Goal: Task Accomplishment & Management: Use online tool/utility

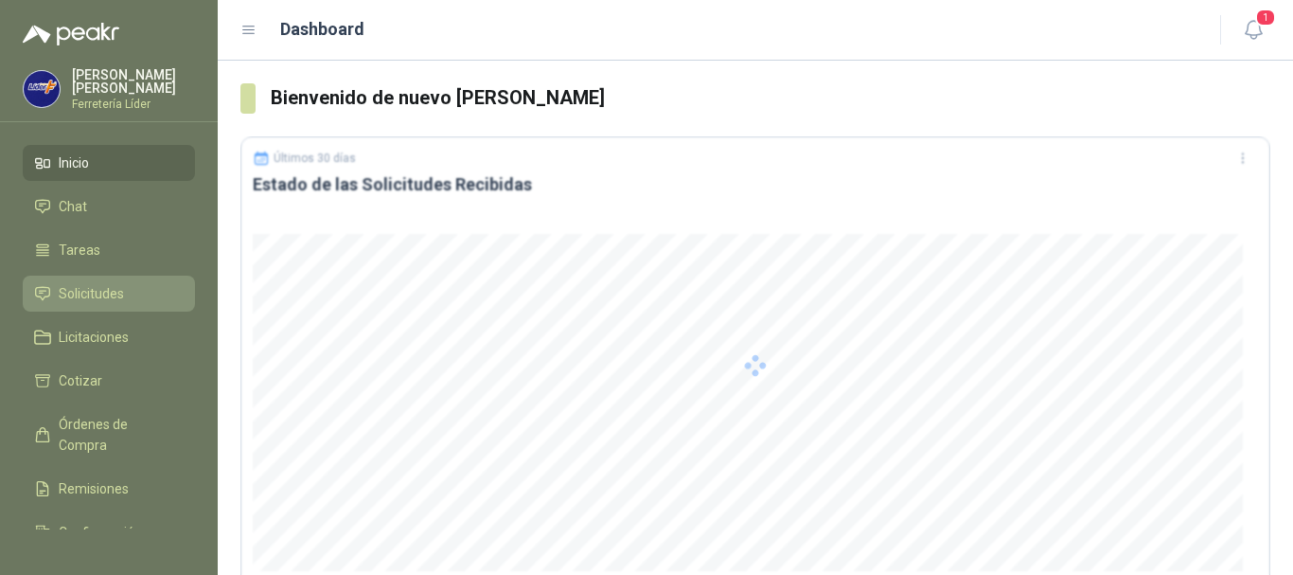
click at [97, 285] on span "Solicitudes" at bounding box center [91, 293] width 65 height 21
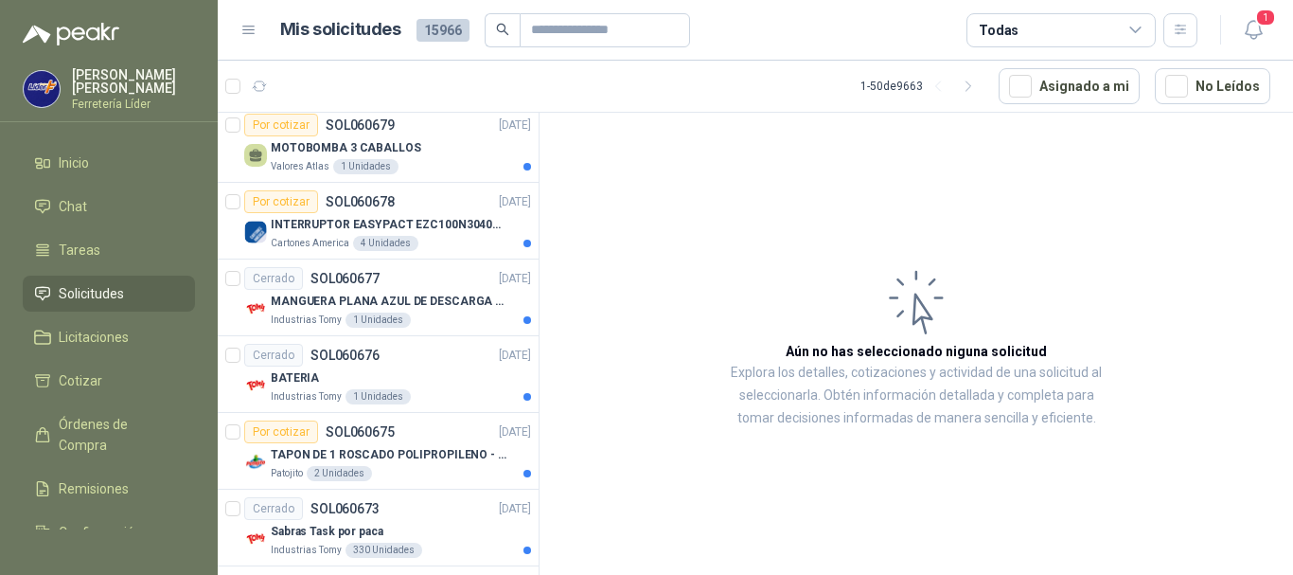
scroll to position [2366, 0]
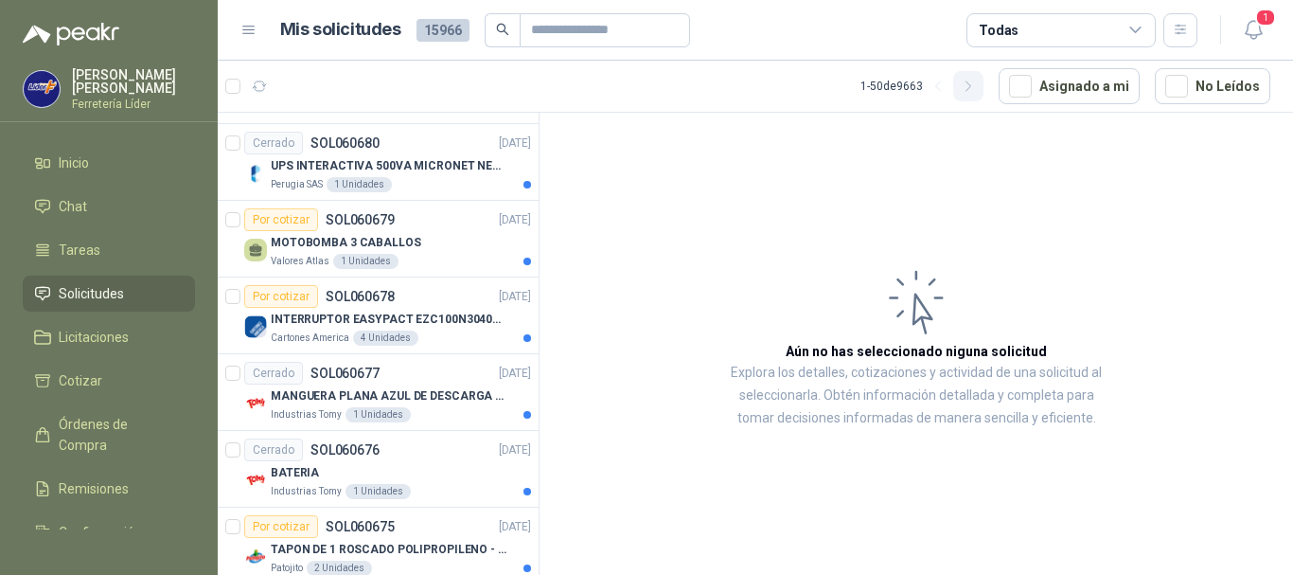
click at [977, 91] on icon "button" at bounding box center [969, 87] width 16 height 16
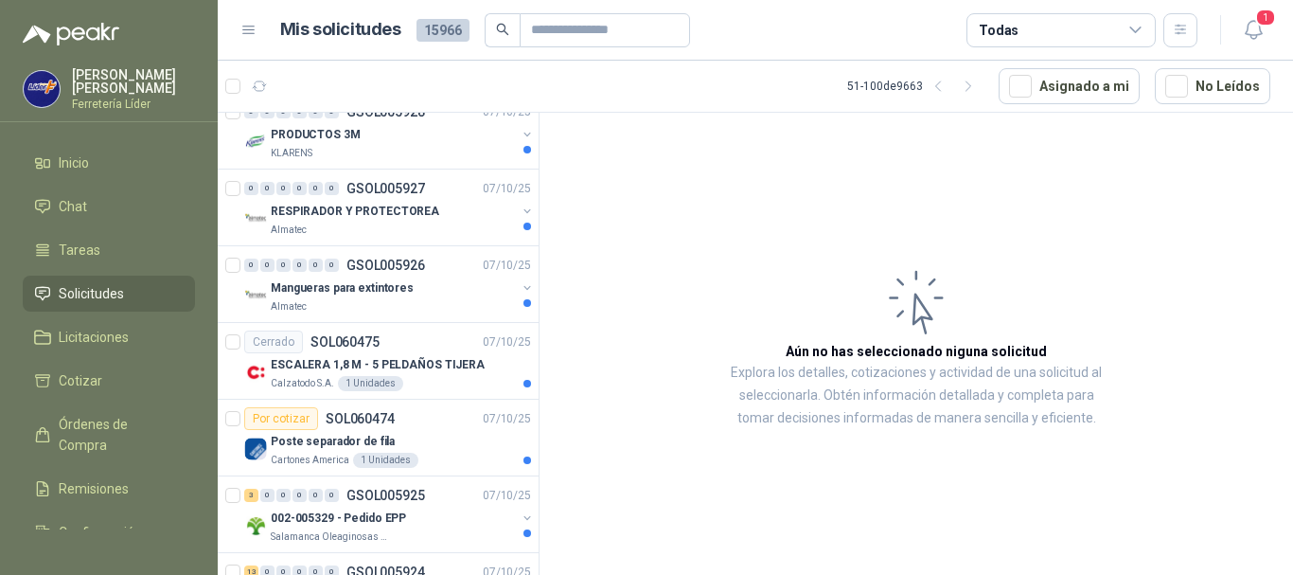
scroll to position [3408, 0]
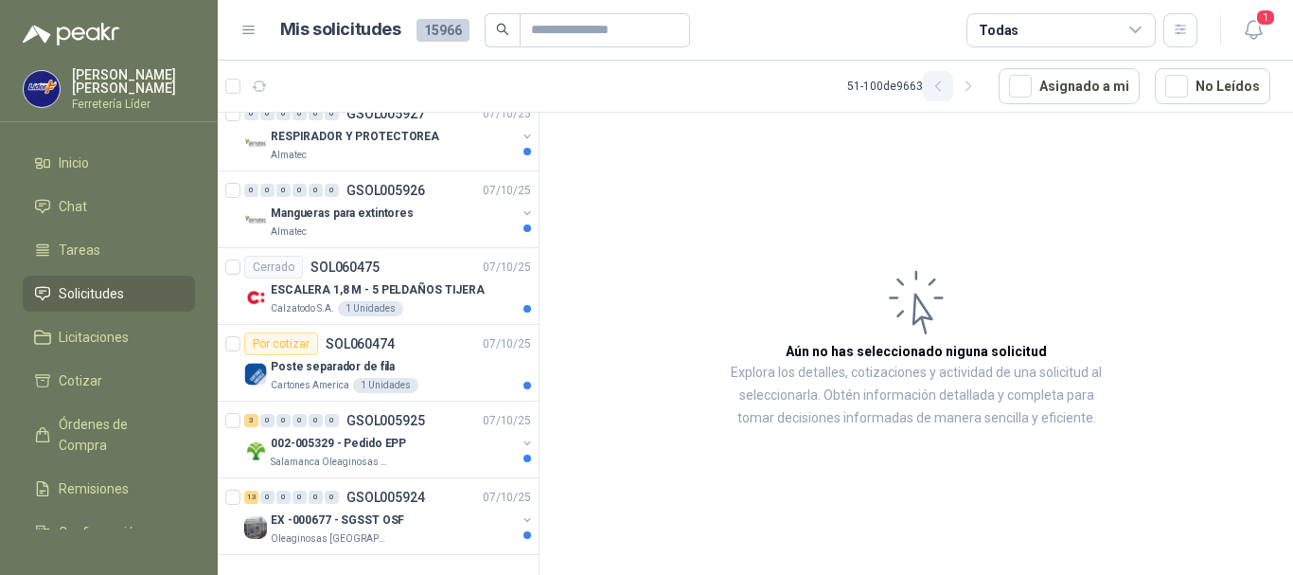
click at [947, 84] on icon "button" at bounding box center [939, 87] width 16 height 16
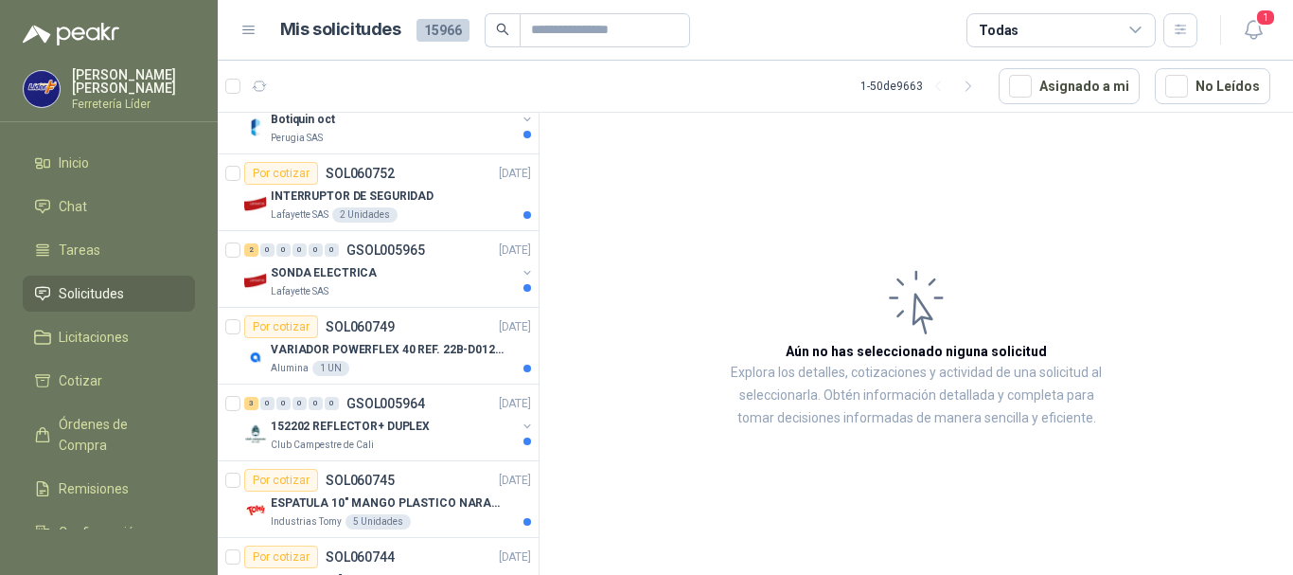
scroll to position [0, 0]
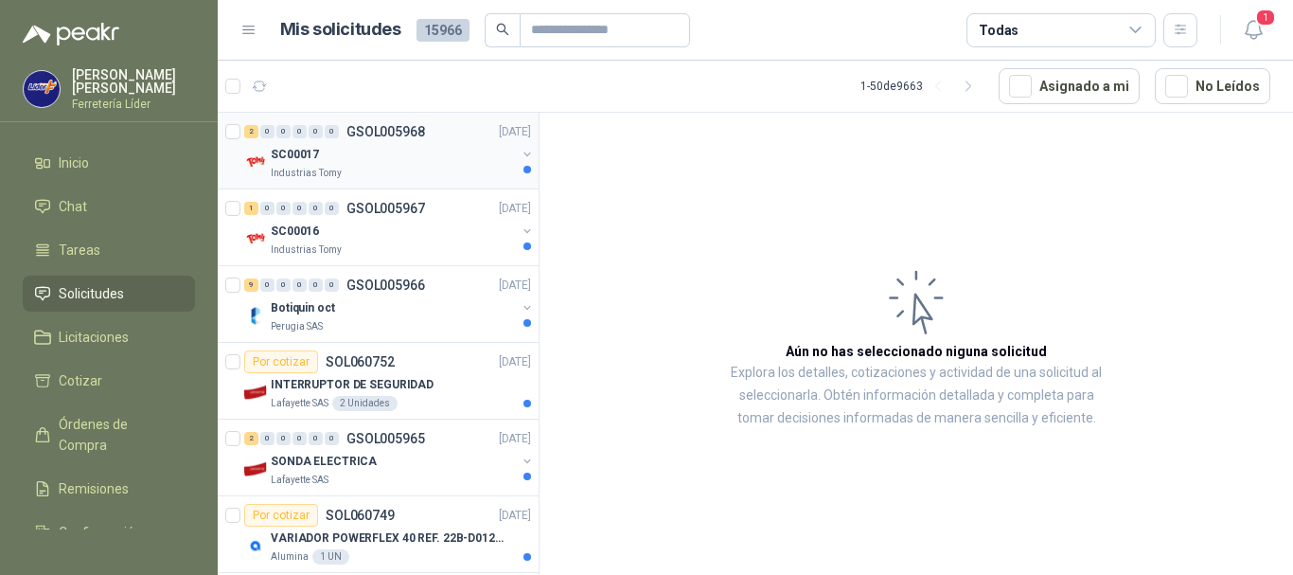
click at [387, 165] on div "SC00017" at bounding box center [393, 154] width 245 height 23
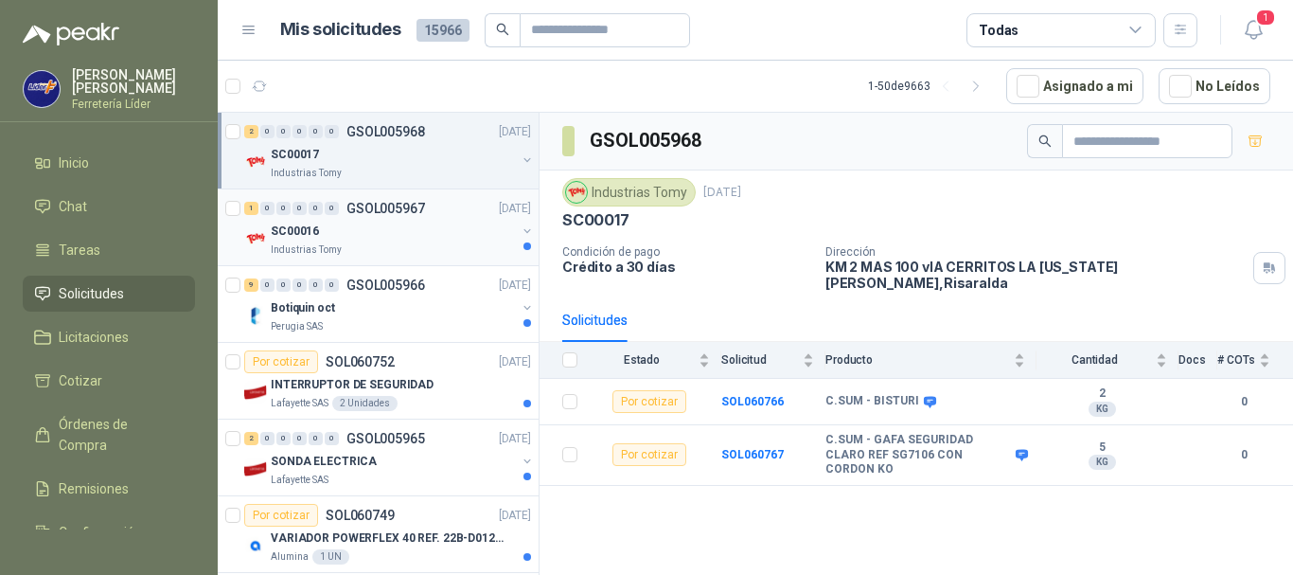
click at [397, 239] on div "SC00016" at bounding box center [393, 231] width 245 height 23
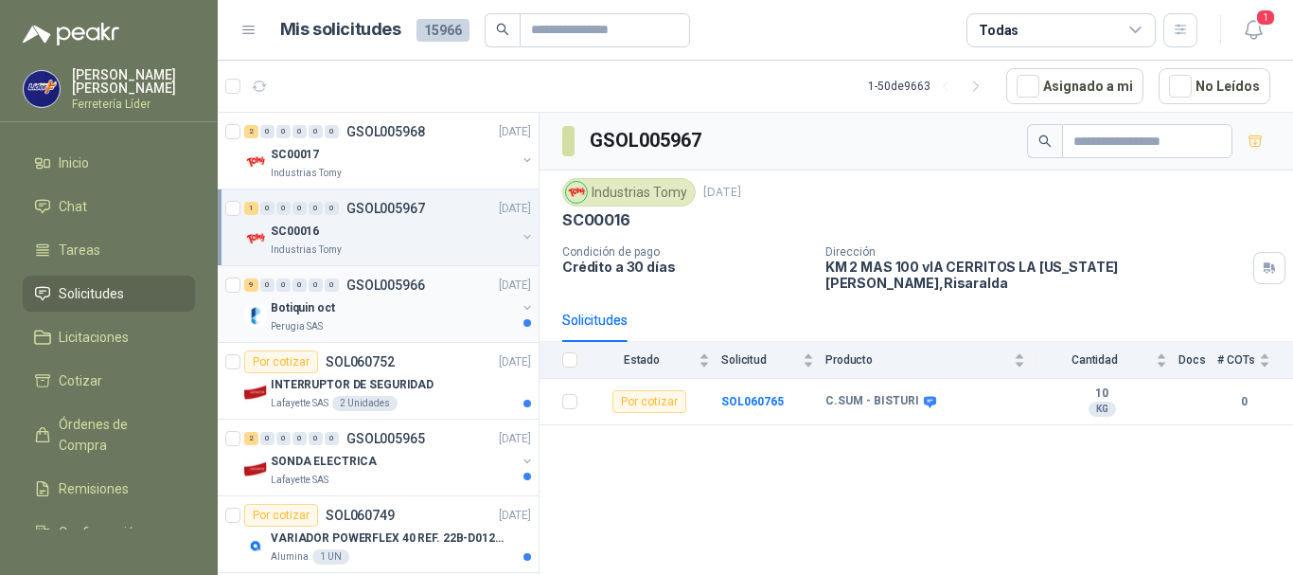
click at [405, 312] on div "Botiquin oct" at bounding box center [393, 307] width 245 height 23
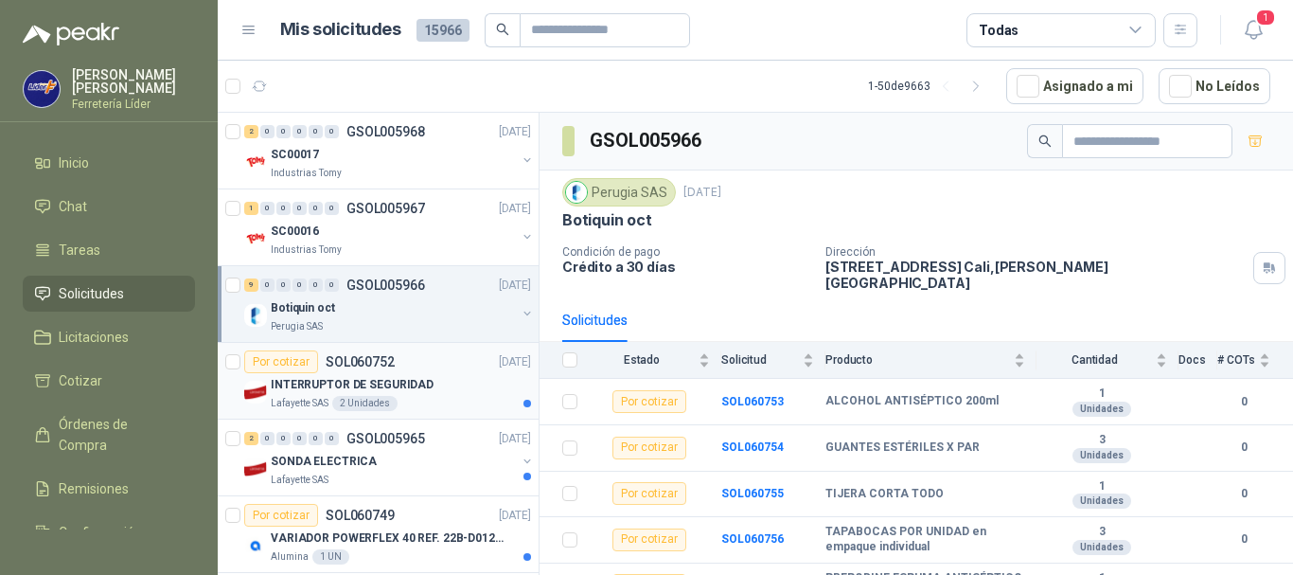
click at [412, 398] on div "Lafayette SAS 2 Unidades" at bounding box center [401, 403] width 260 height 15
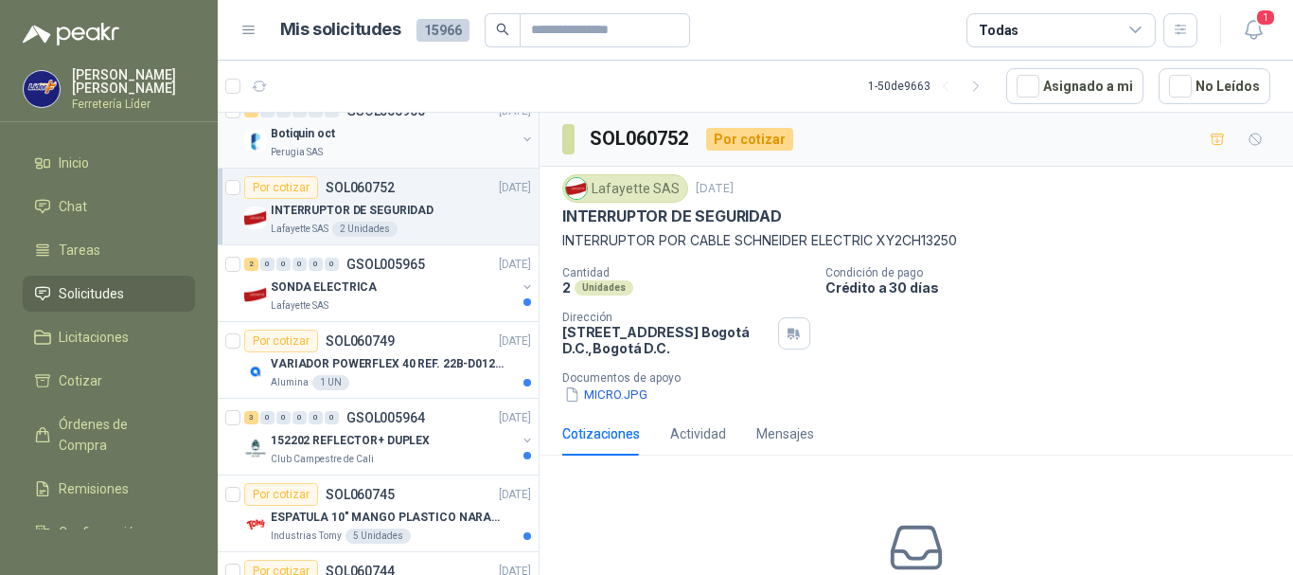
scroll to position [189, 0]
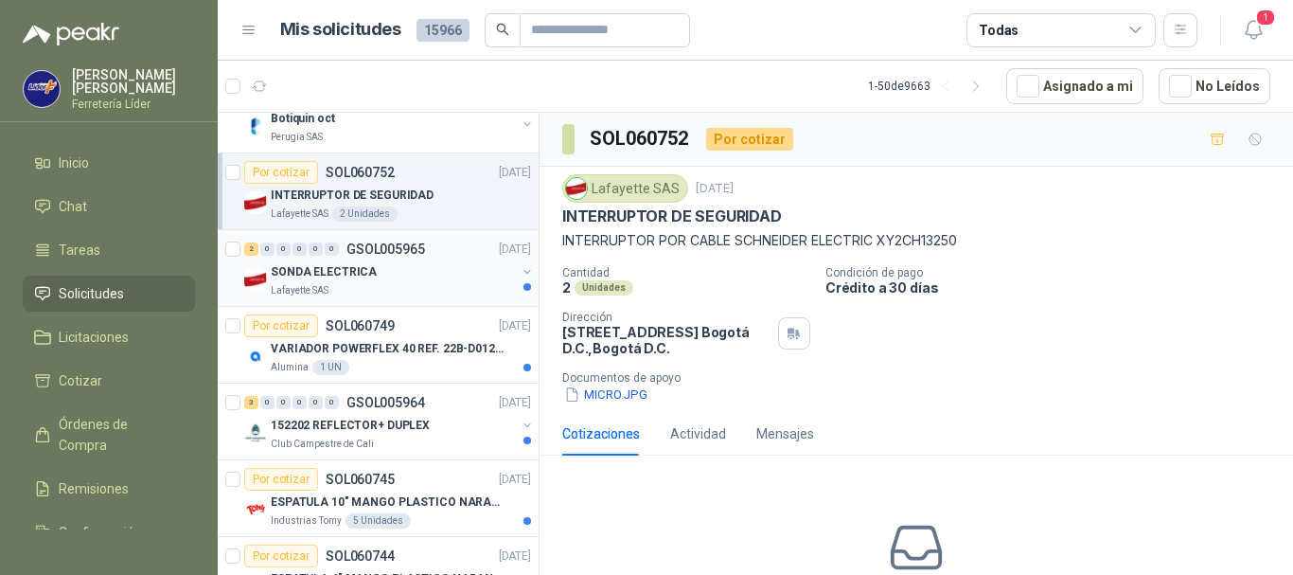
click at [397, 274] on div "SONDA ELECTRICA" at bounding box center [393, 271] width 245 height 23
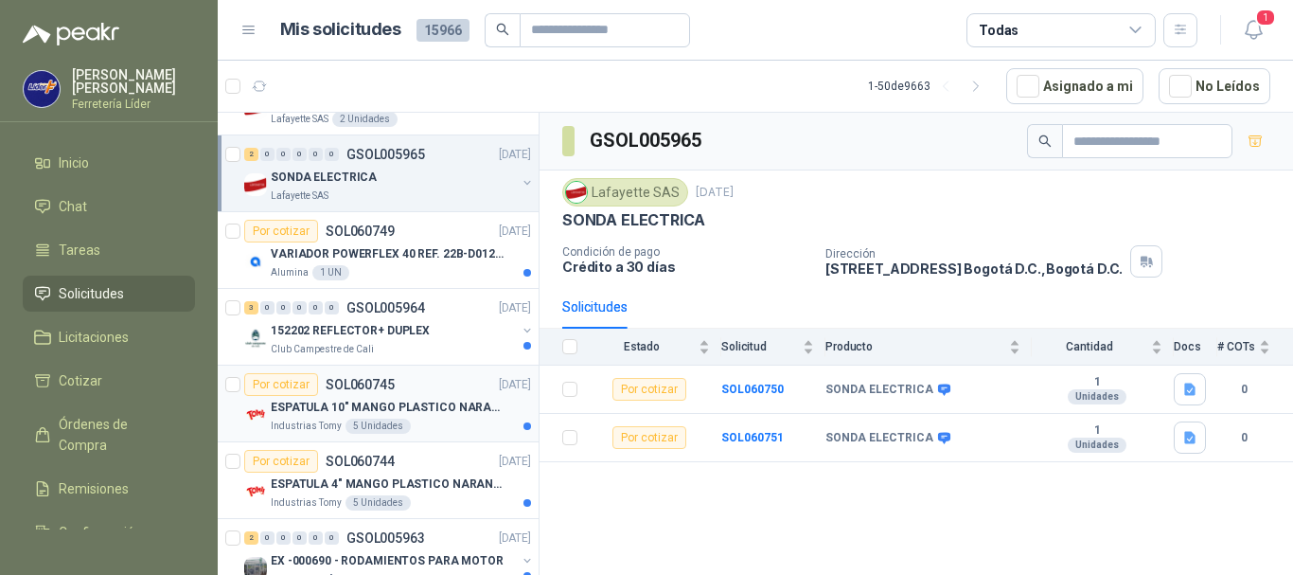
scroll to position [379, 0]
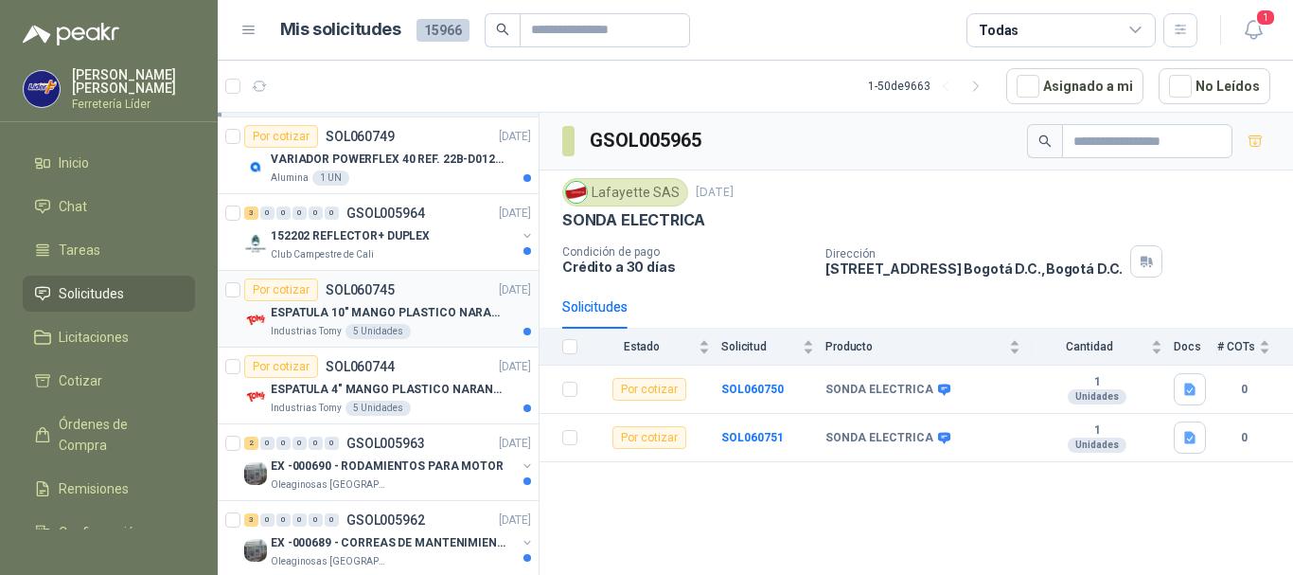
click at [434, 322] on div "ESPATULA 10" MANGO PLASTICO NARANJA MARCA TRUPPER" at bounding box center [401, 312] width 260 height 23
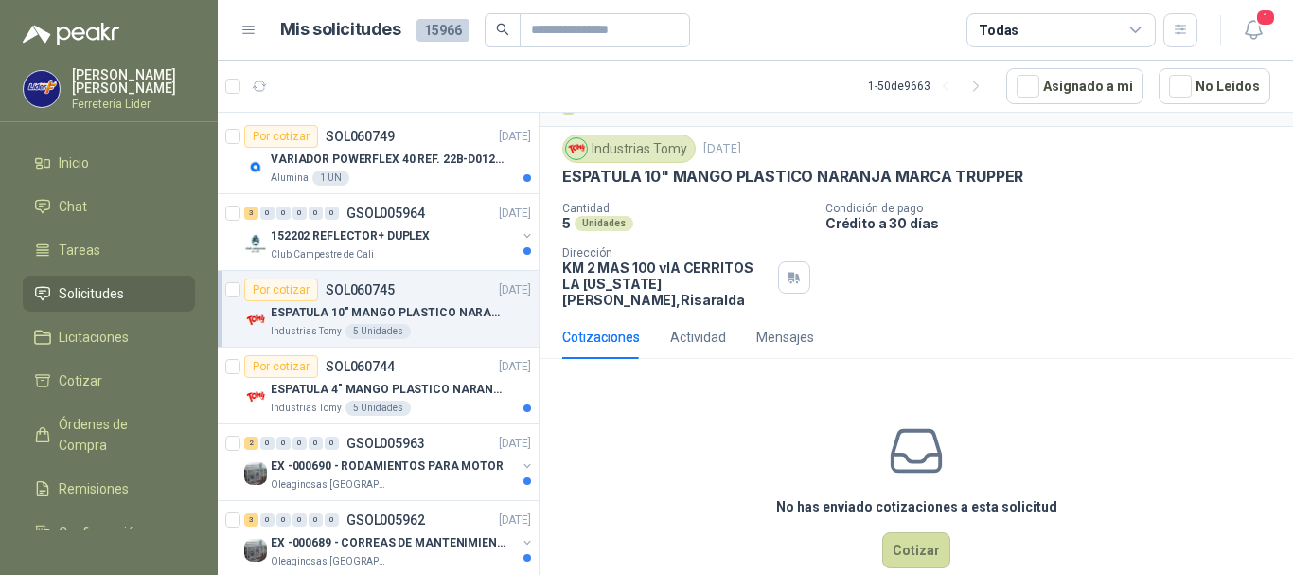
scroll to position [59, 0]
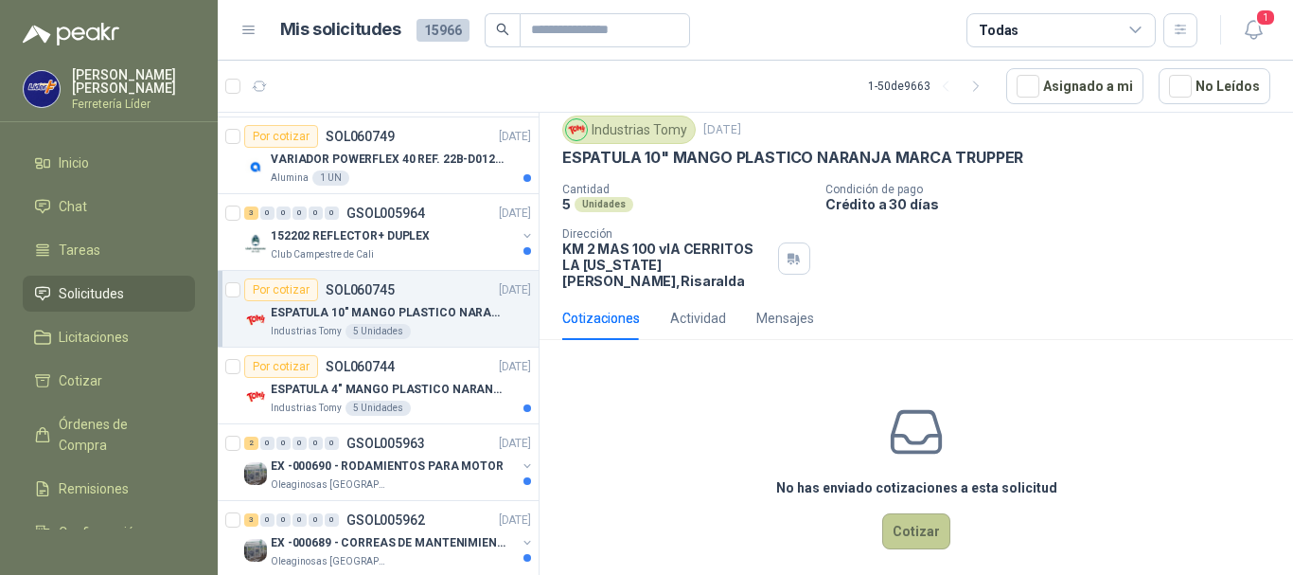
click at [917, 518] on button "Cotizar" at bounding box center [916, 531] width 68 height 36
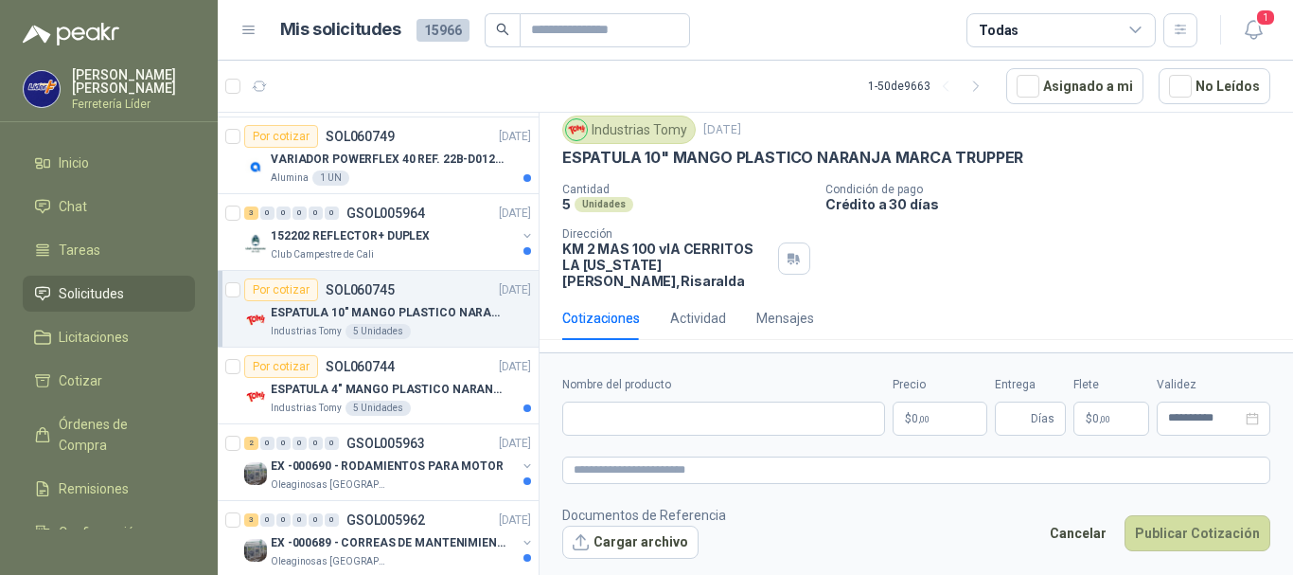
scroll to position [45, 0]
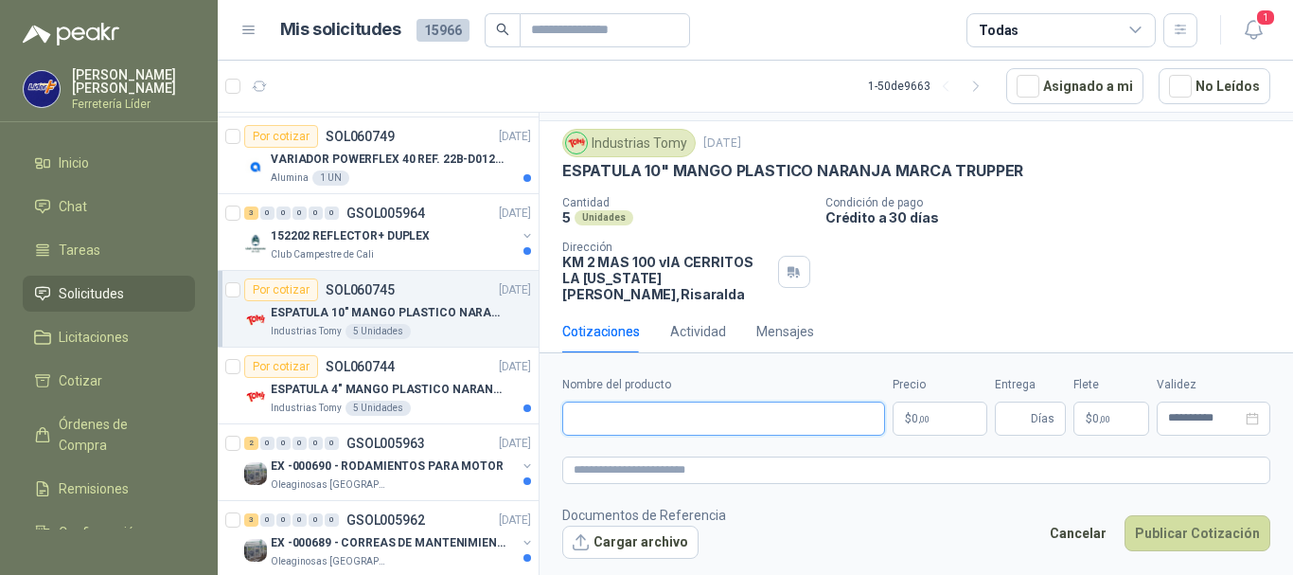
click at [738, 403] on input "Nombre del producto" at bounding box center [723, 418] width 323 height 34
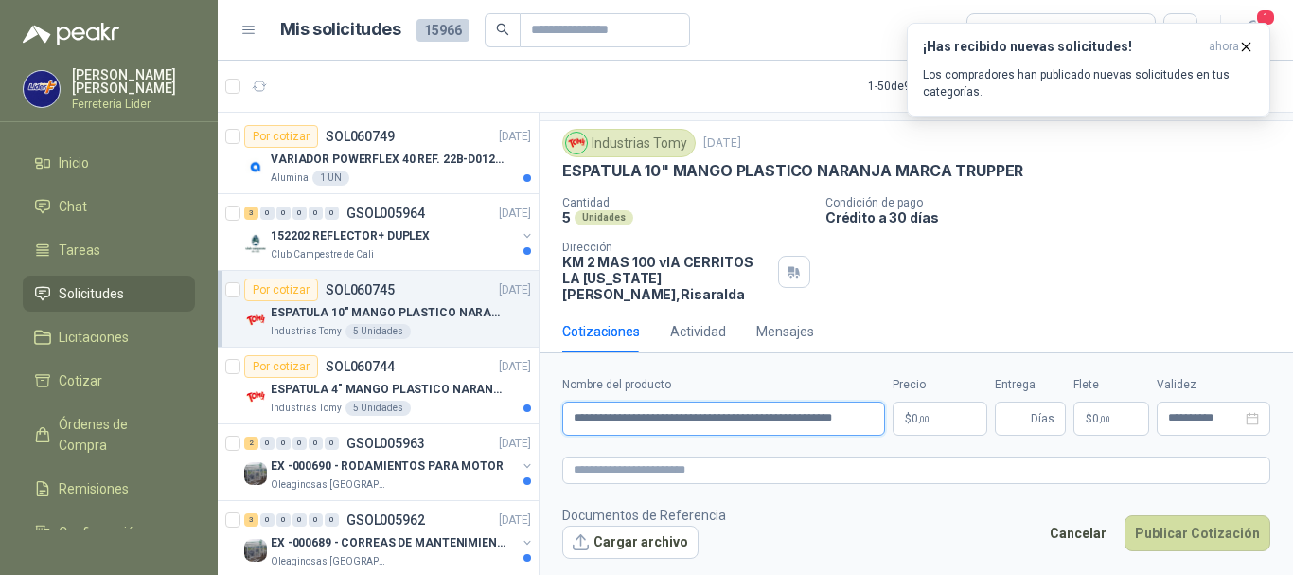
scroll to position [0, 54]
type input "**********"
click at [931, 421] on p "$ 0 ,00" at bounding box center [940, 418] width 95 height 34
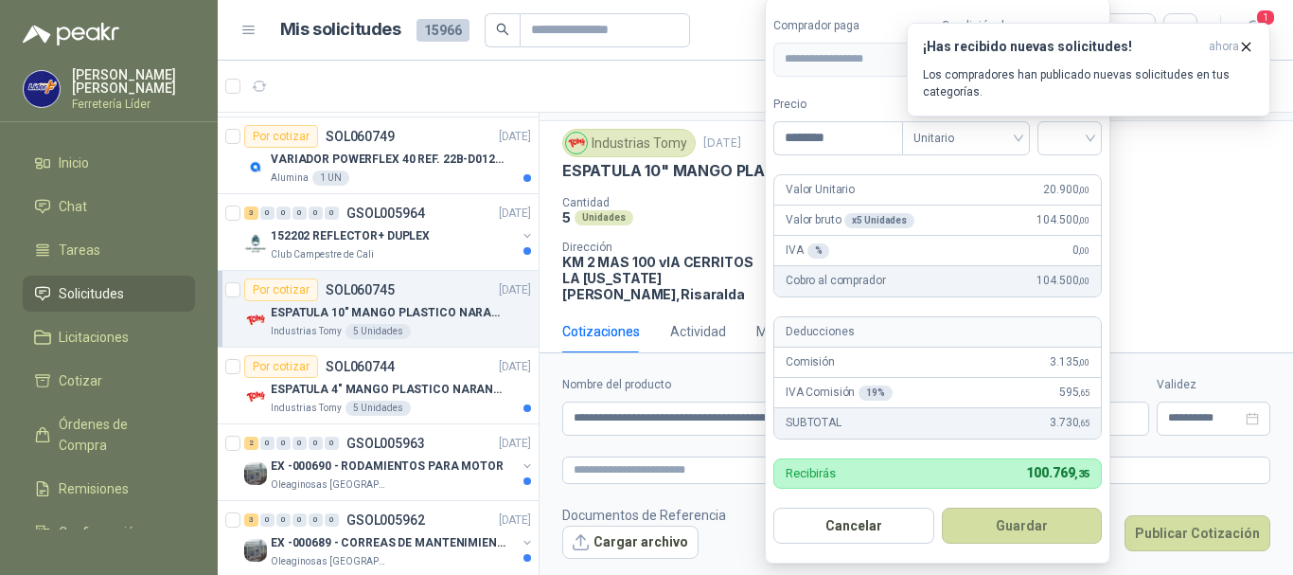
type input "********"
click at [944, 508] on button "Guardar" at bounding box center [1025, 526] width 163 height 36
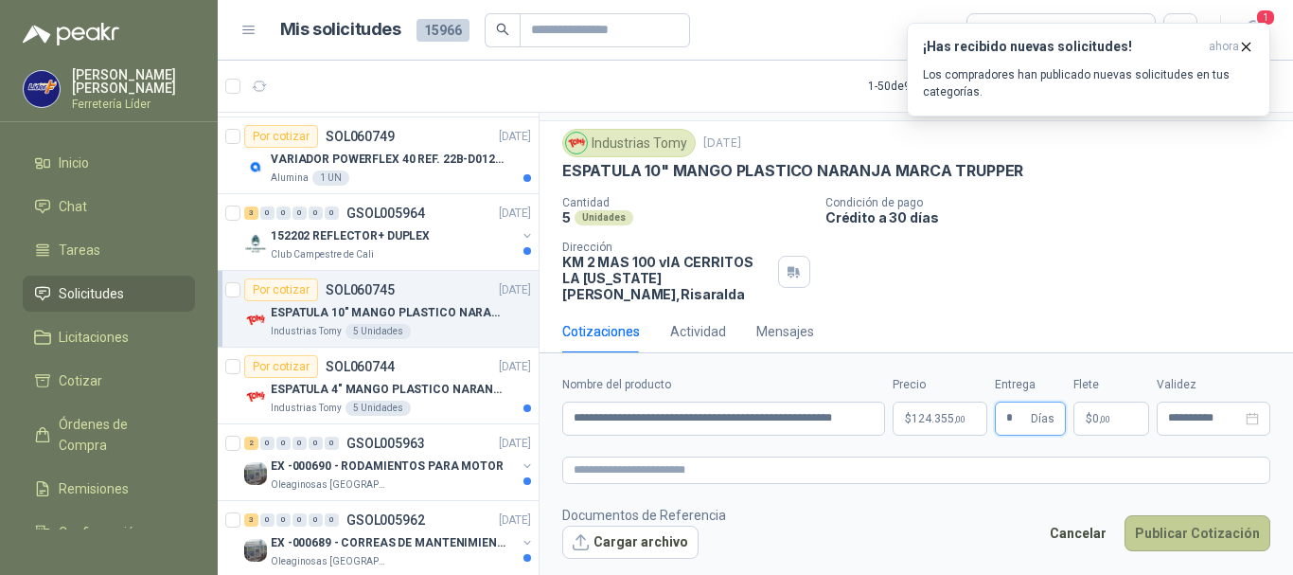
type input "*"
click at [1165, 532] on button "Publicar Cotización" at bounding box center [1198, 533] width 146 height 36
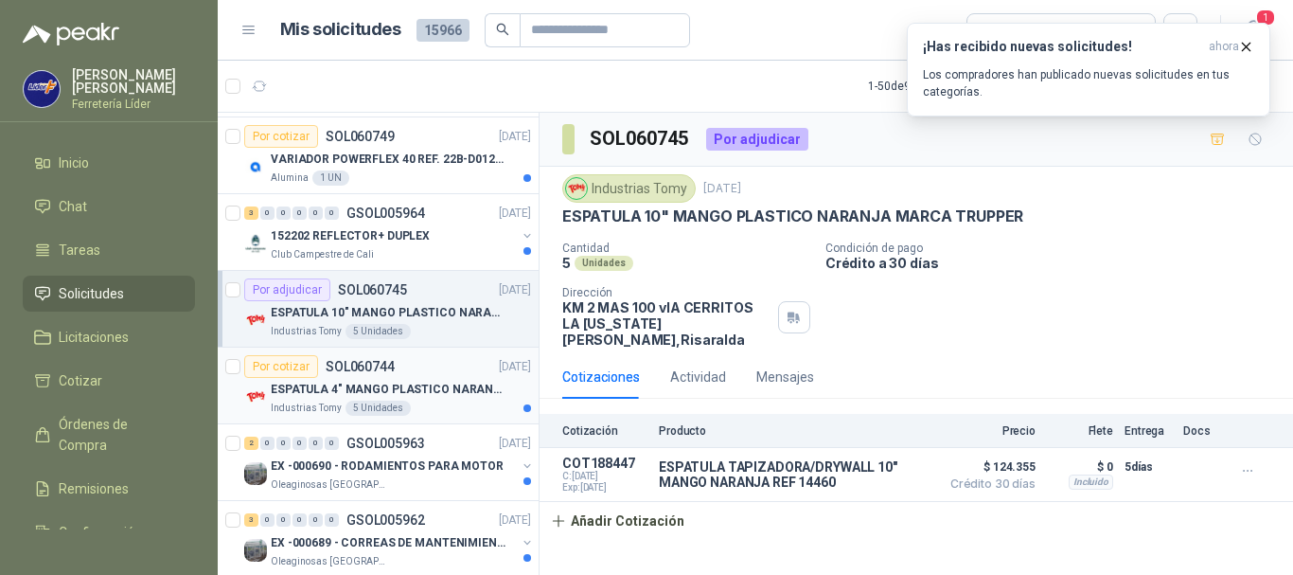
click at [451, 406] on div "Industrias Tomy 5 Unidades" at bounding box center [401, 408] width 260 height 15
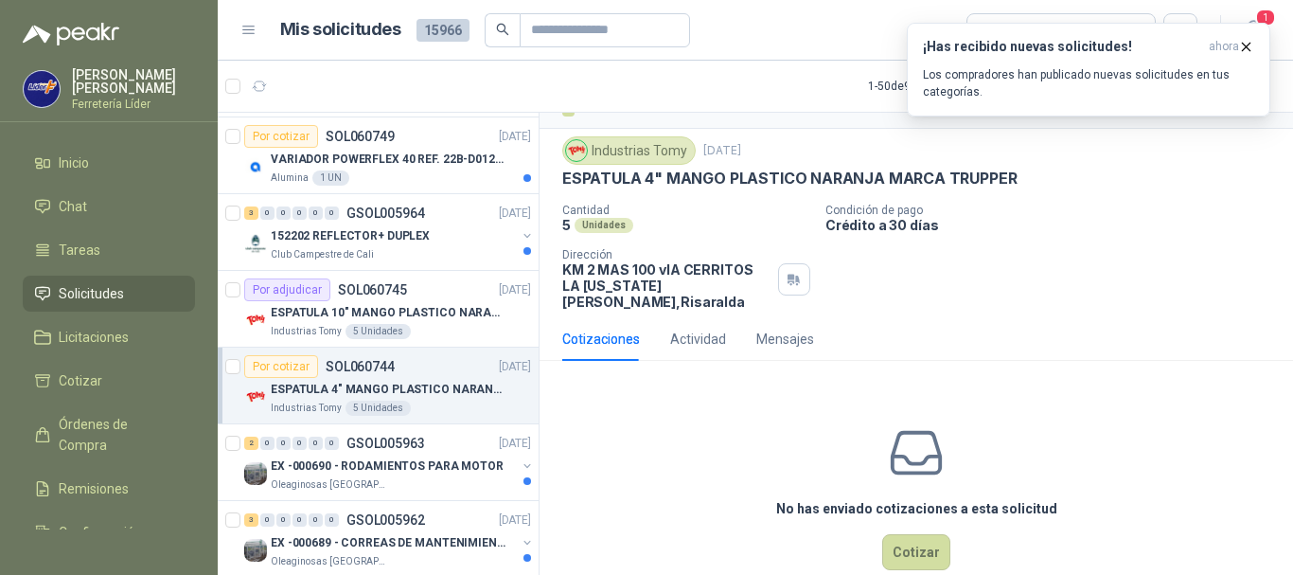
scroll to position [59, 0]
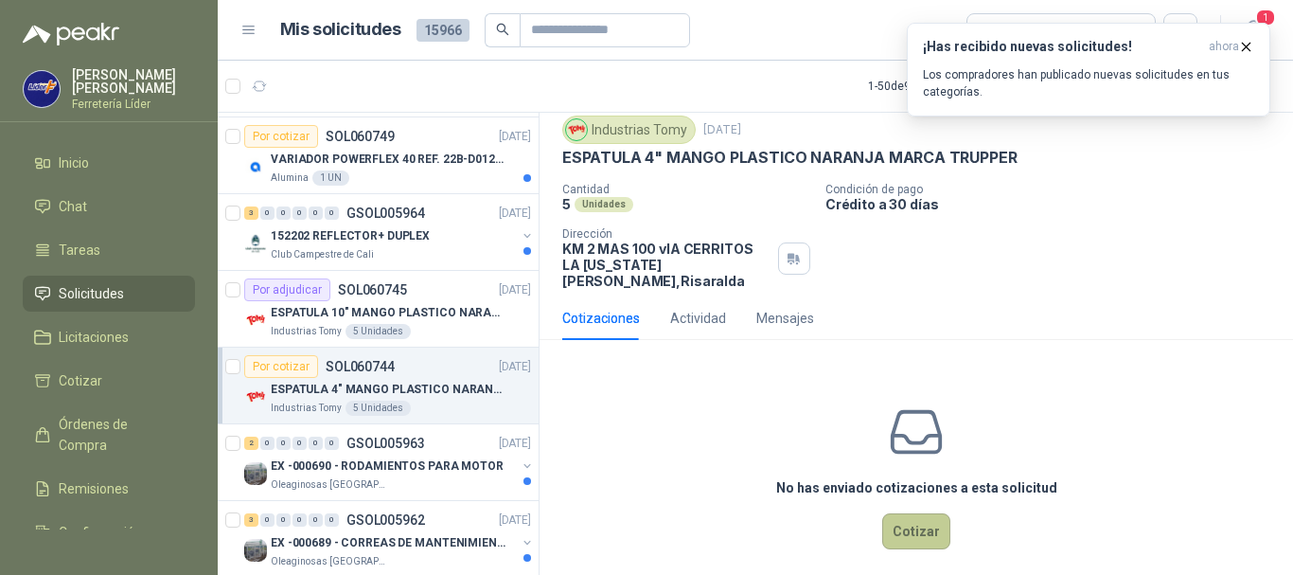
click at [914, 513] on button "Cotizar" at bounding box center [916, 531] width 68 height 36
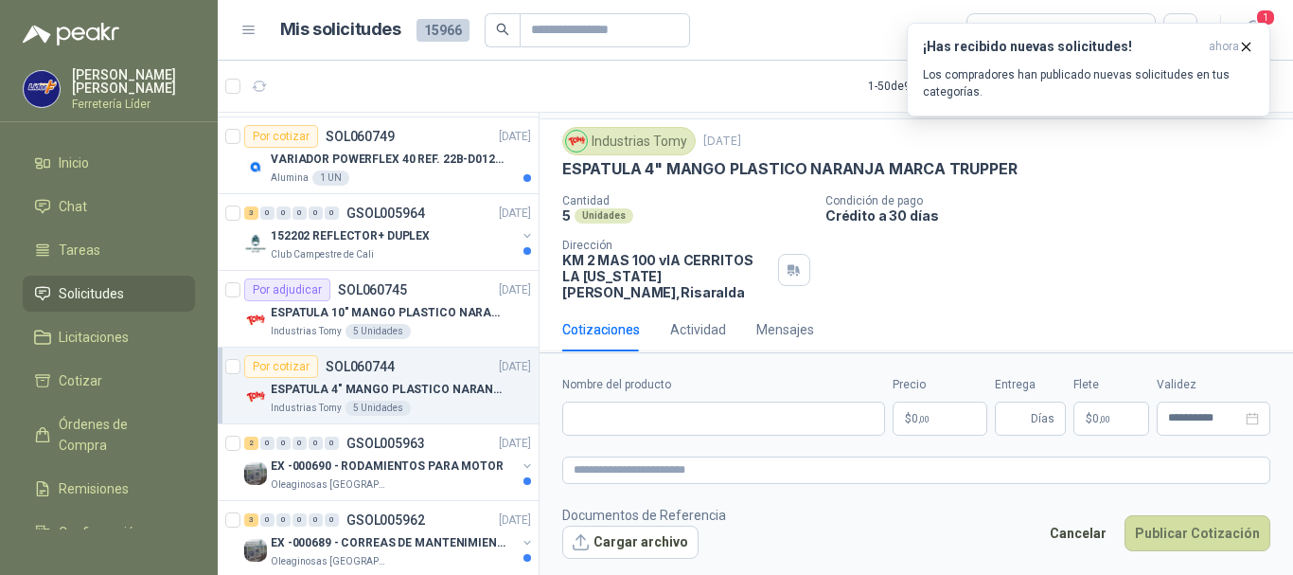
scroll to position [45, 0]
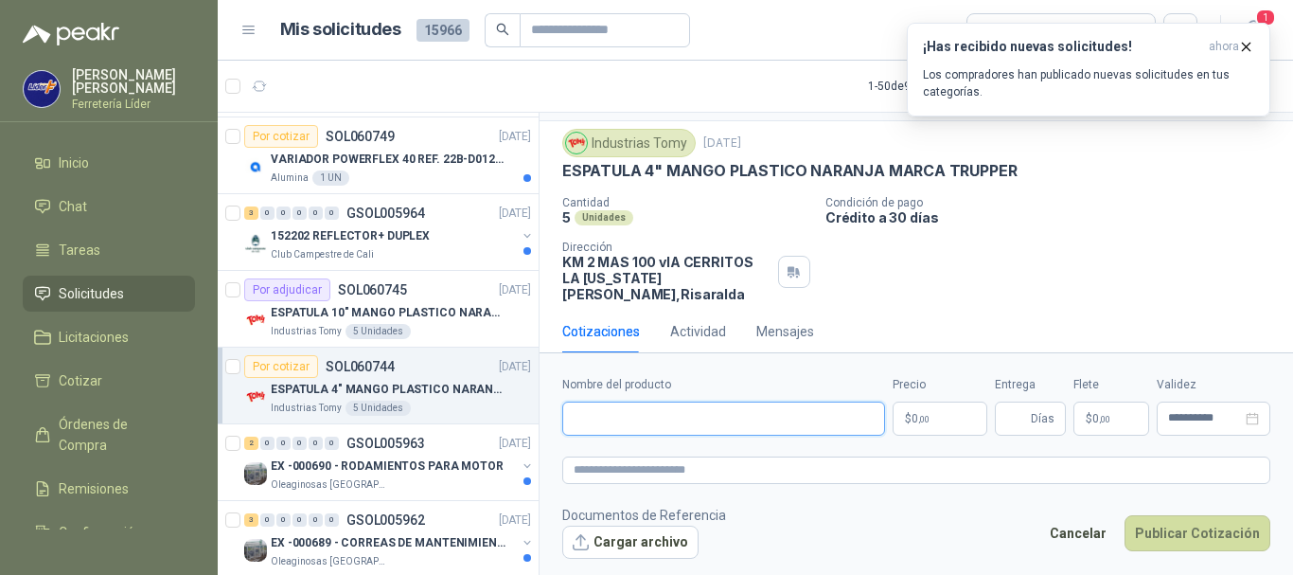
click at [680, 427] on input "Nombre del producto" at bounding box center [723, 418] width 323 height 34
type input "**********"
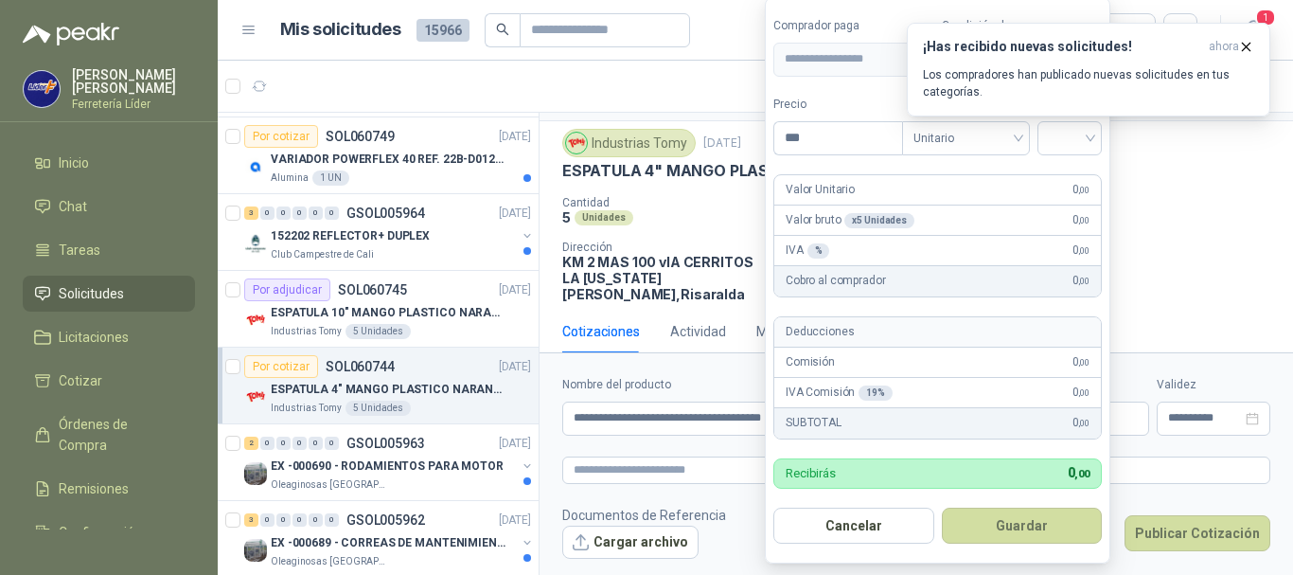
click at [951, 412] on body "[PERSON_NAME] Líder Inicio Chat Tareas Solicitudes Licitaciones Cotizar Órdenes…" at bounding box center [646, 287] width 1293 height 575
type input "*******"
click at [942, 508] on button "Guardar" at bounding box center [1022, 526] width 161 height 36
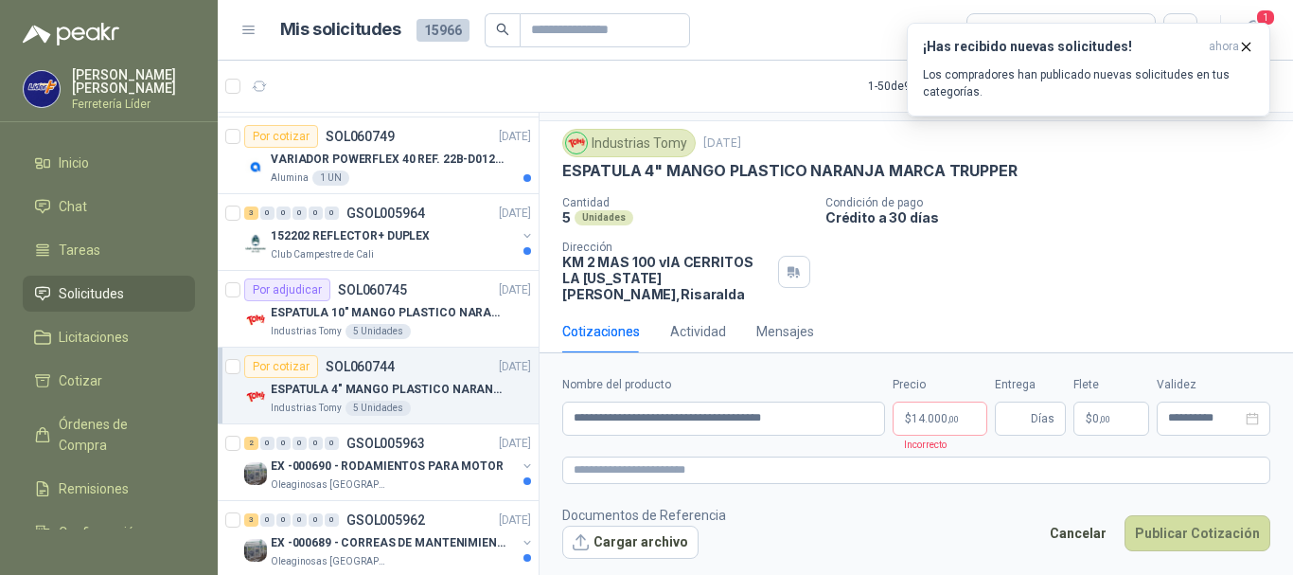
click at [1059, 116] on div "¡Has recibido nuevas solicitudes! ahora Los compradores han publicado nuevas so…" at bounding box center [1089, 70] width 364 height 94
click at [955, 425] on body "[PERSON_NAME] Líder Inicio Chat Tareas Solicitudes Licitaciones Cotizar Órdenes…" at bounding box center [646, 287] width 1293 height 575
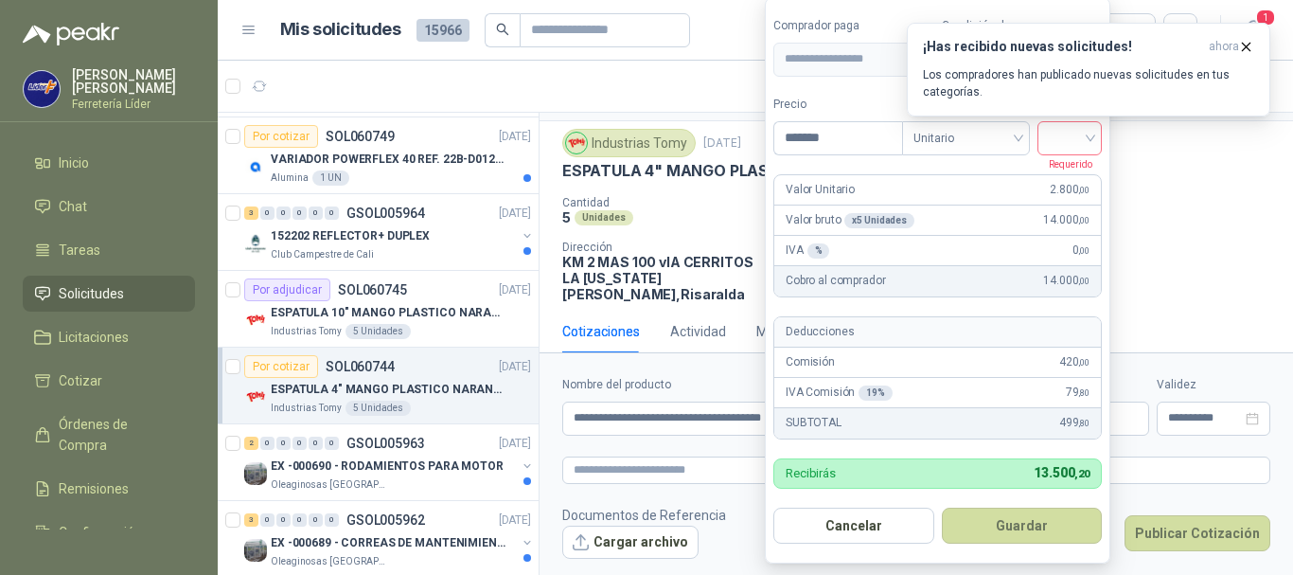
click at [1056, 150] on span at bounding box center [1070, 138] width 42 height 32
click at [1066, 187] on div "19%" at bounding box center [1074, 177] width 35 height 21
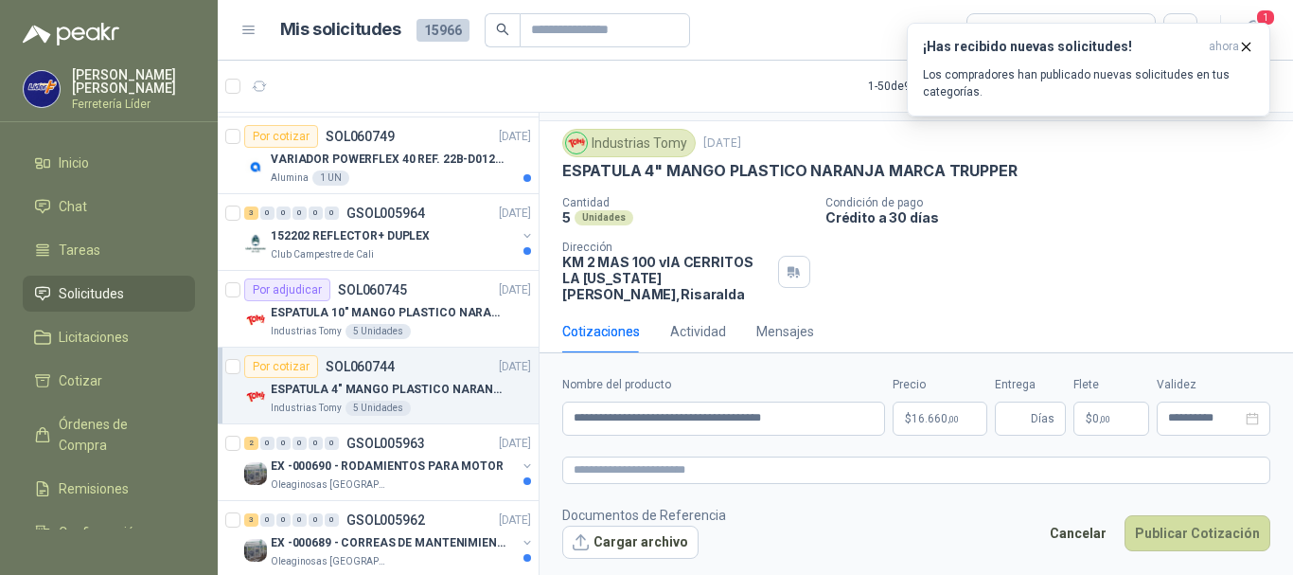
click at [1157, 315] on div "Cotizaciones Actividad Mensajes" at bounding box center [916, 332] width 708 height 44
click at [1019, 408] on input "Entrega" at bounding box center [1017, 418] width 21 height 32
type input "*"
click at [1193, 528] on button "Publicar Cotización" at bounding box center [1198, 533] width 146 height 36
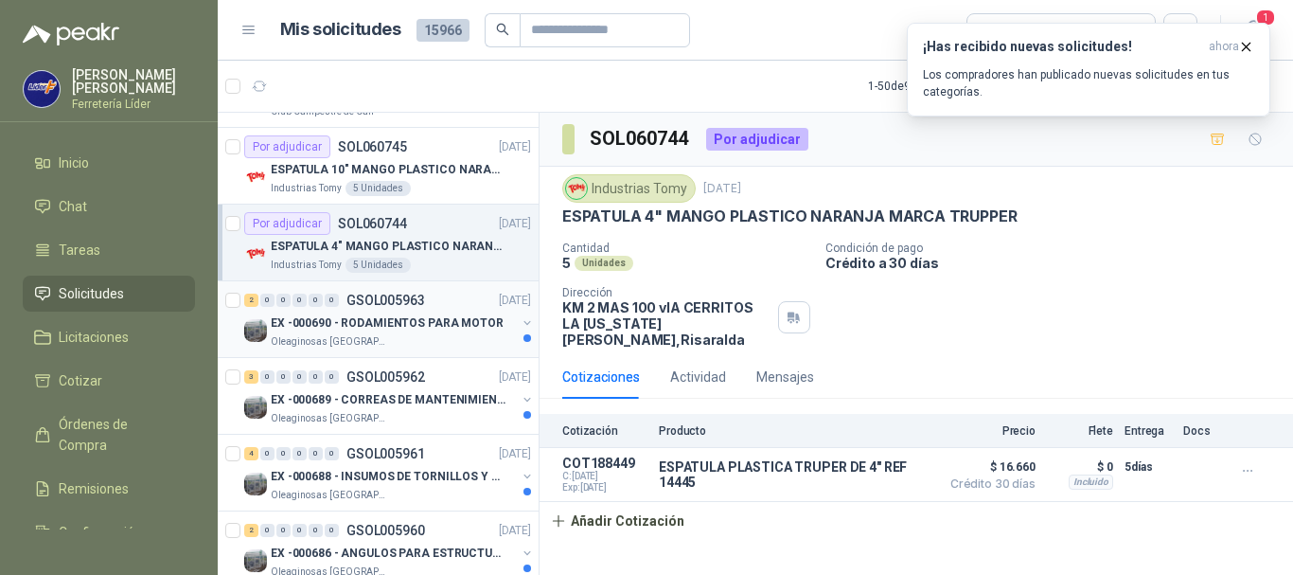
scroll to position [663, 0]
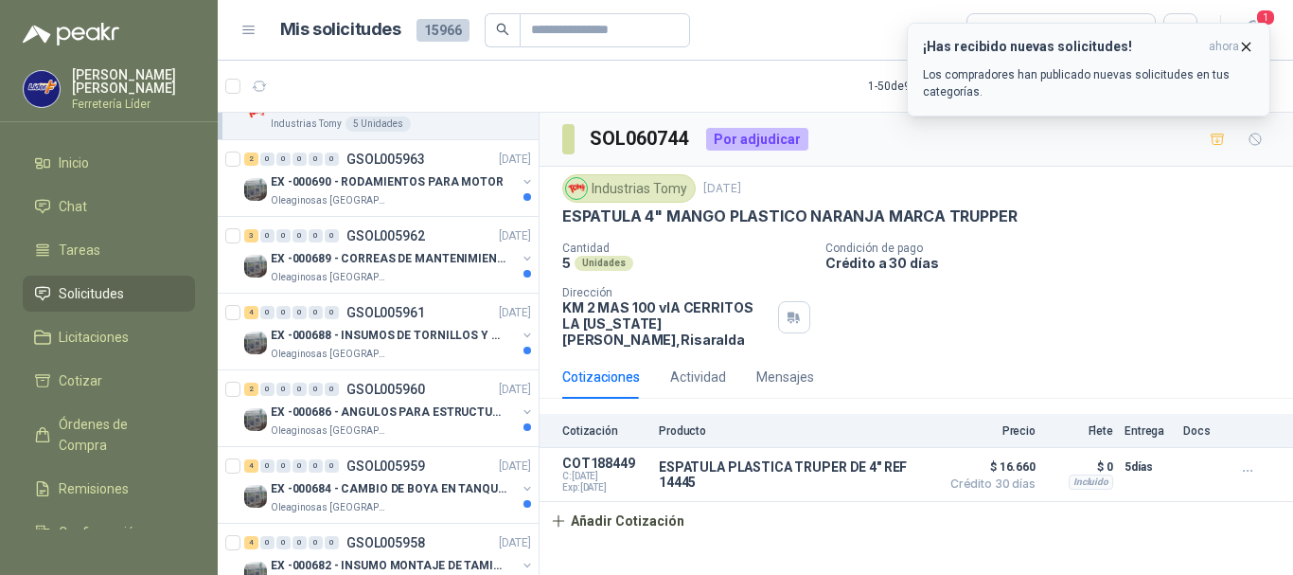
click at [1252, 45] on icon "button" at bounding box center [1246, 47] width 16 height 16
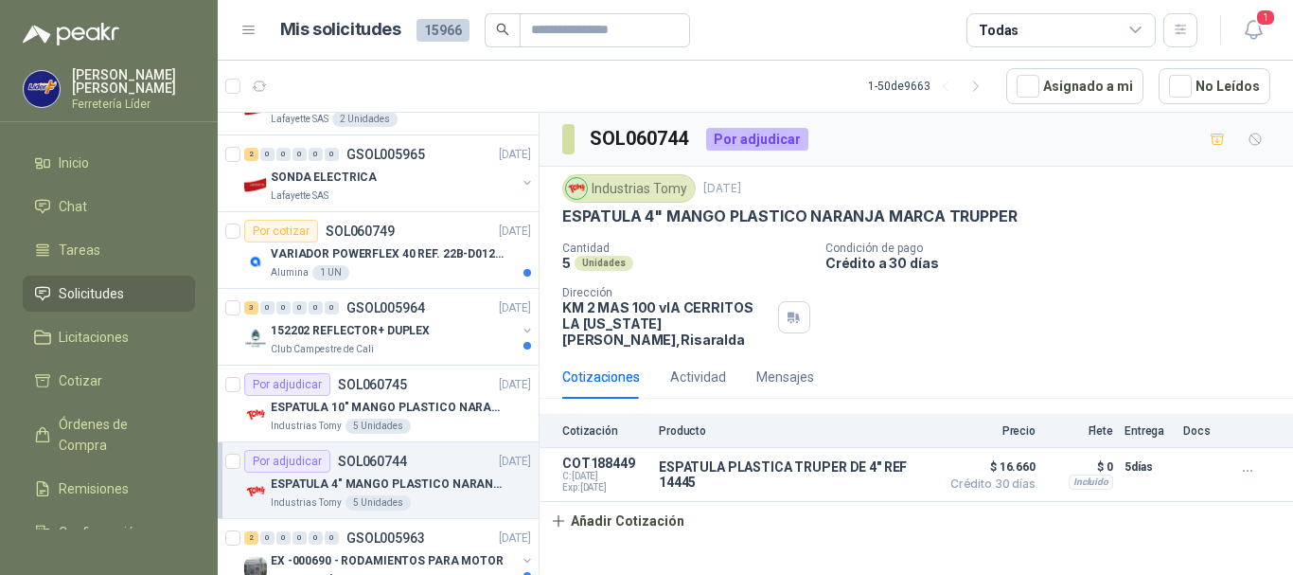
scroll to position [0, 0]
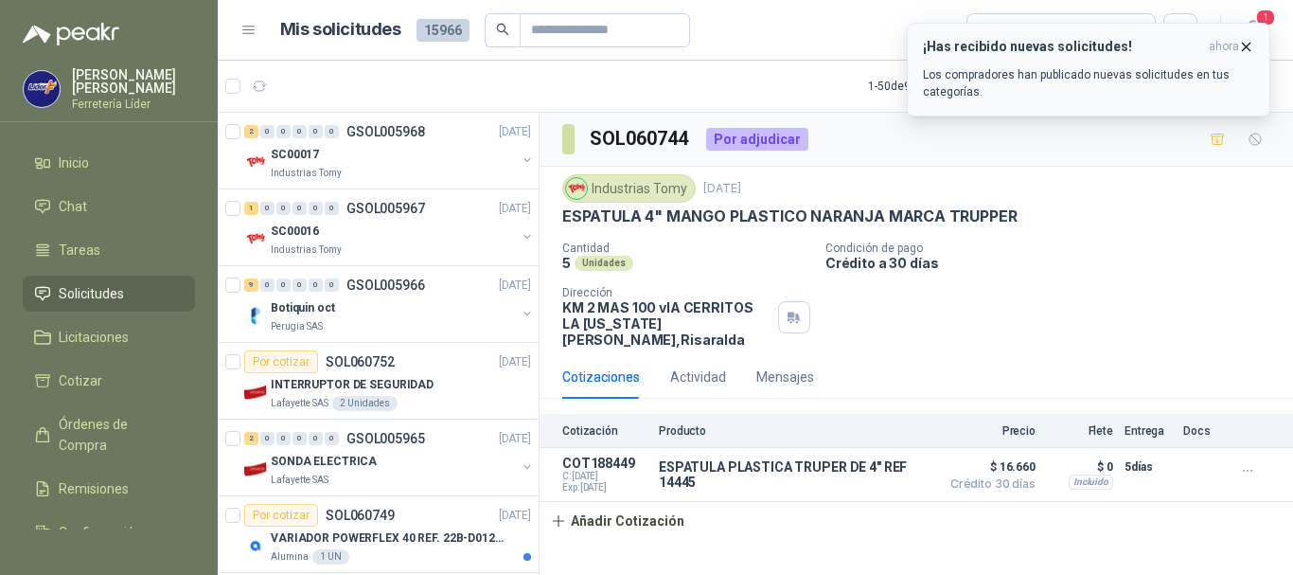
click at [1247, 42] on icon "button" at bounding box center [1246, 47] width 16 height 16
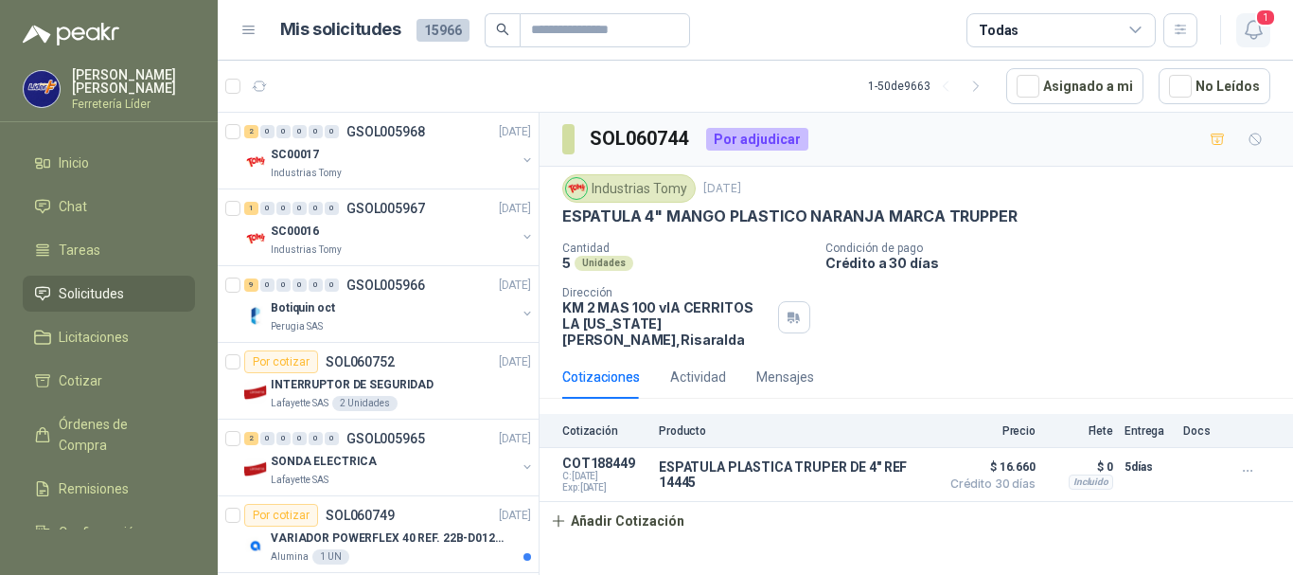
click at [1255, 32] on icon "button" at bounding box center [1254, 30] width 24 height 24
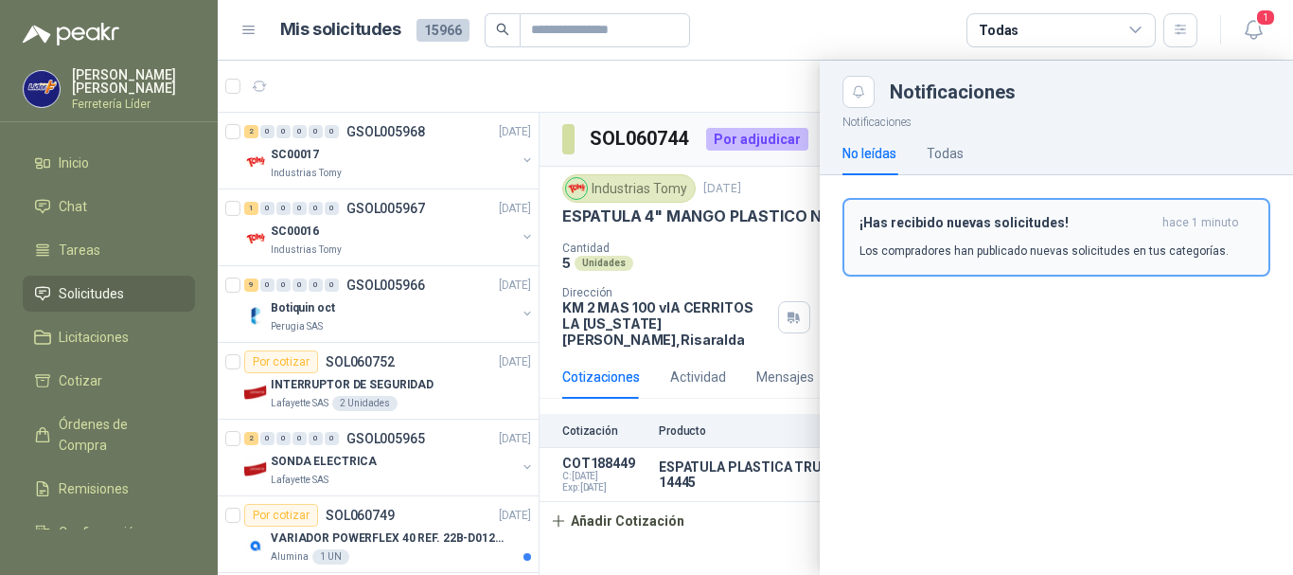
click at [970, 243] on p "Los compradores han publicado nuevas solicitudes en tus categorías." at bounding box center [1044, 250] width 369 height 17
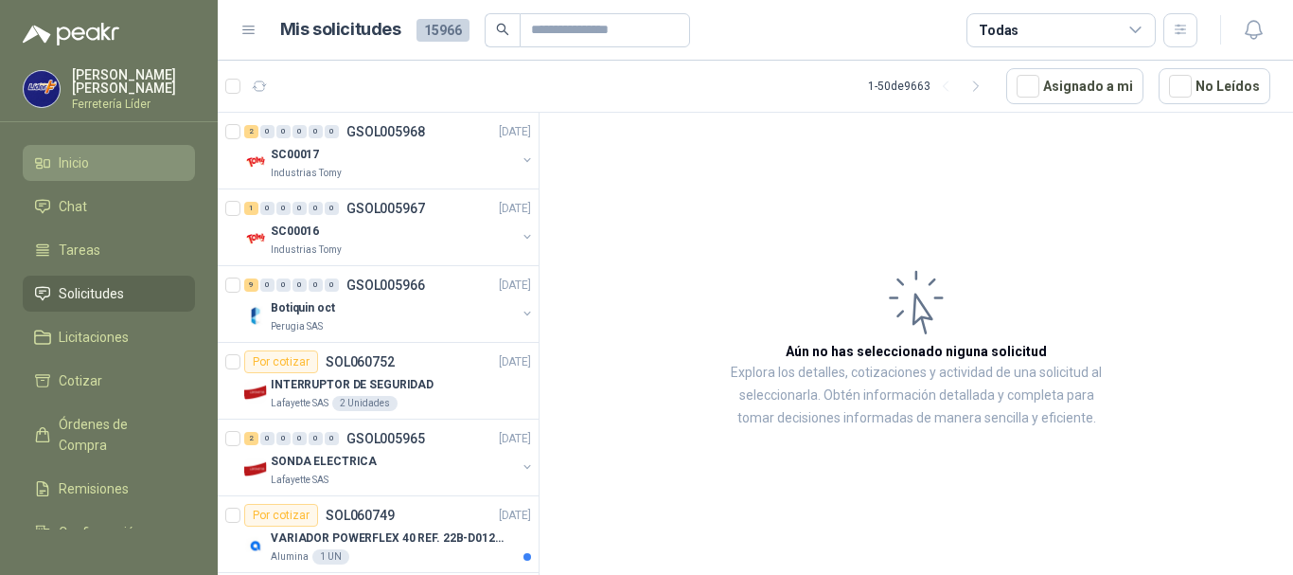
click at [61, 167] on span "Inicio" at bounding box center [74, 162] width 30 height 21
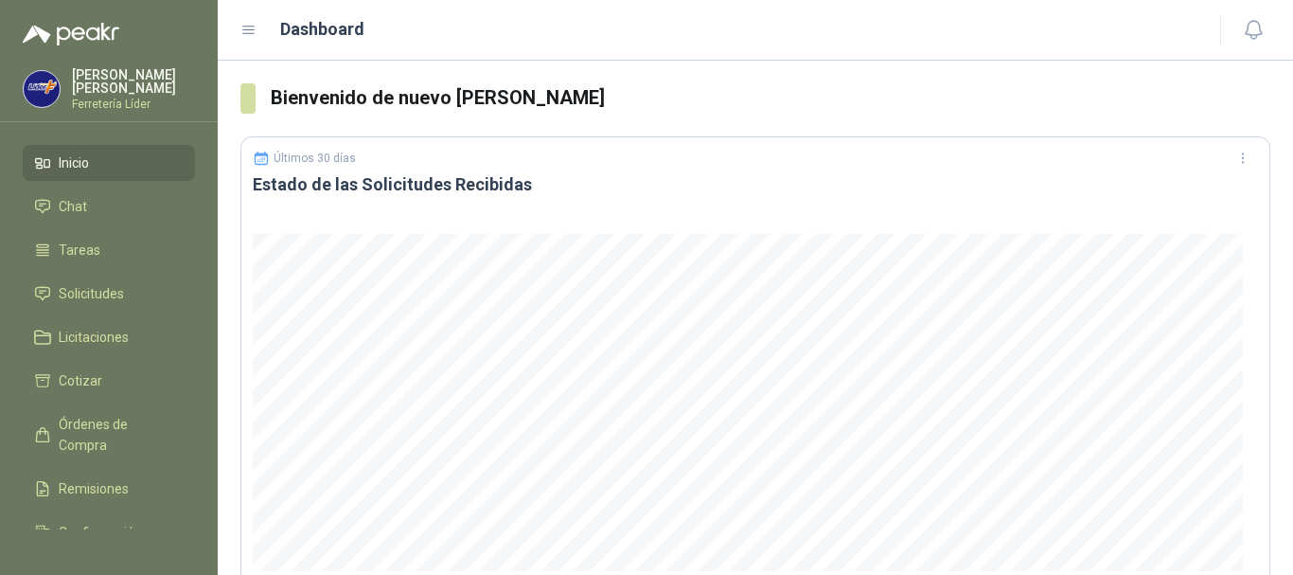
click at [77, 162] on span "Inicio" at bounding box center [74, 162] width 30 height 21
click at [101, 292] on span "Solicitudes" at bounding box center [91, 293] width 65 height 21
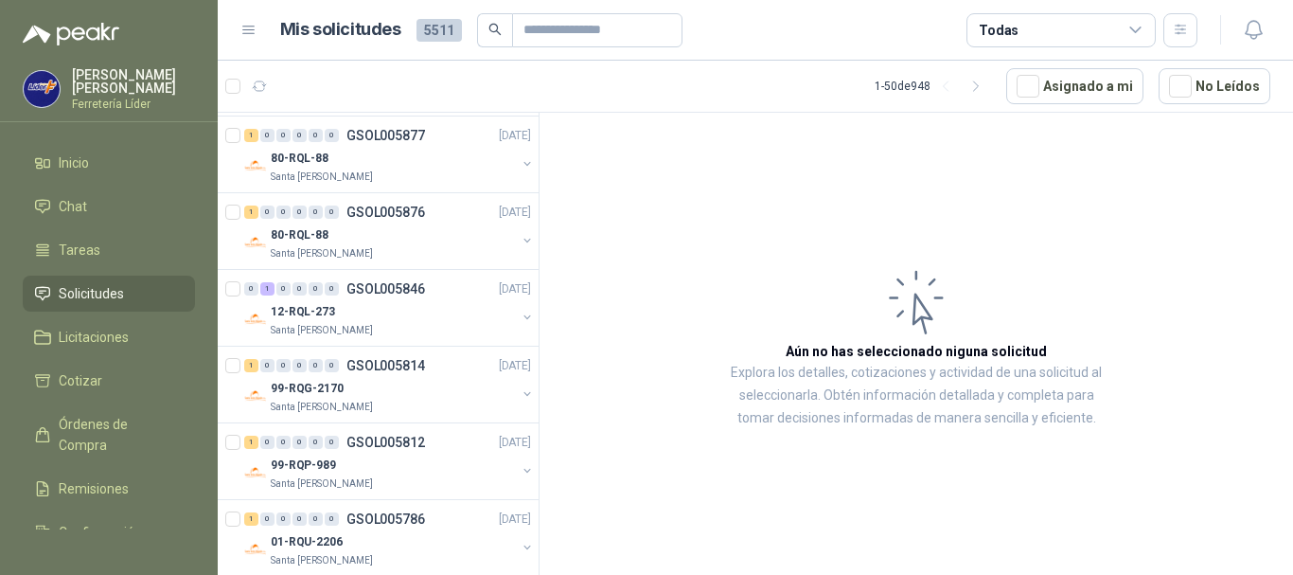
scroll to position [947, 0]
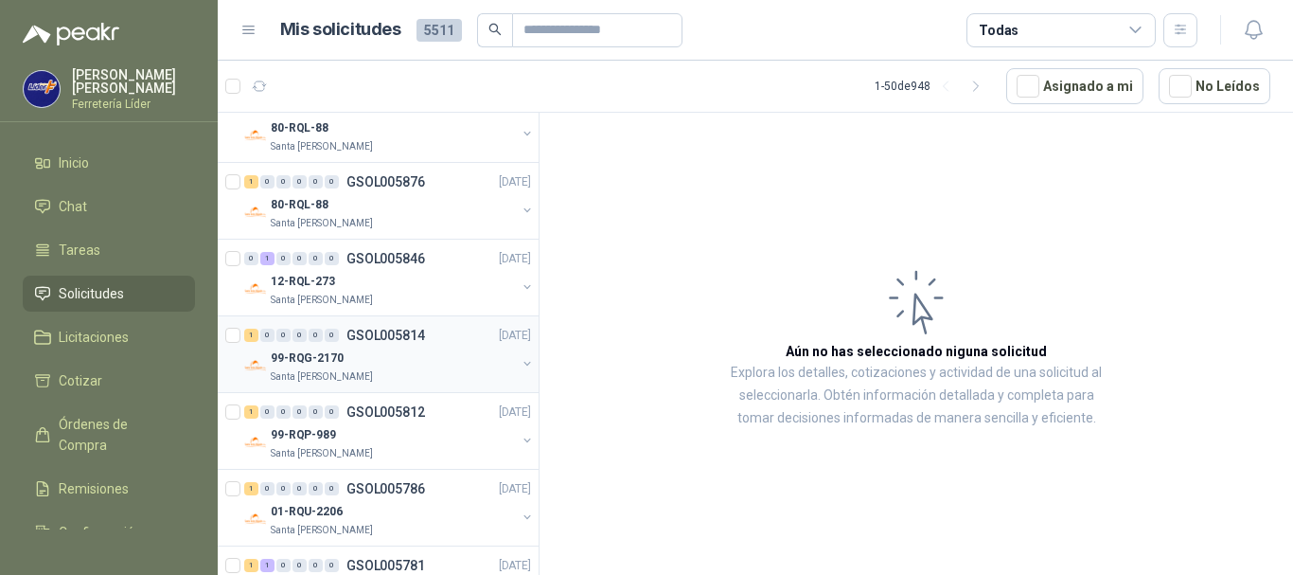
click at [436, 359] on div "99-RQG-2170" at bounding box center [393, 358] width 245 height 23
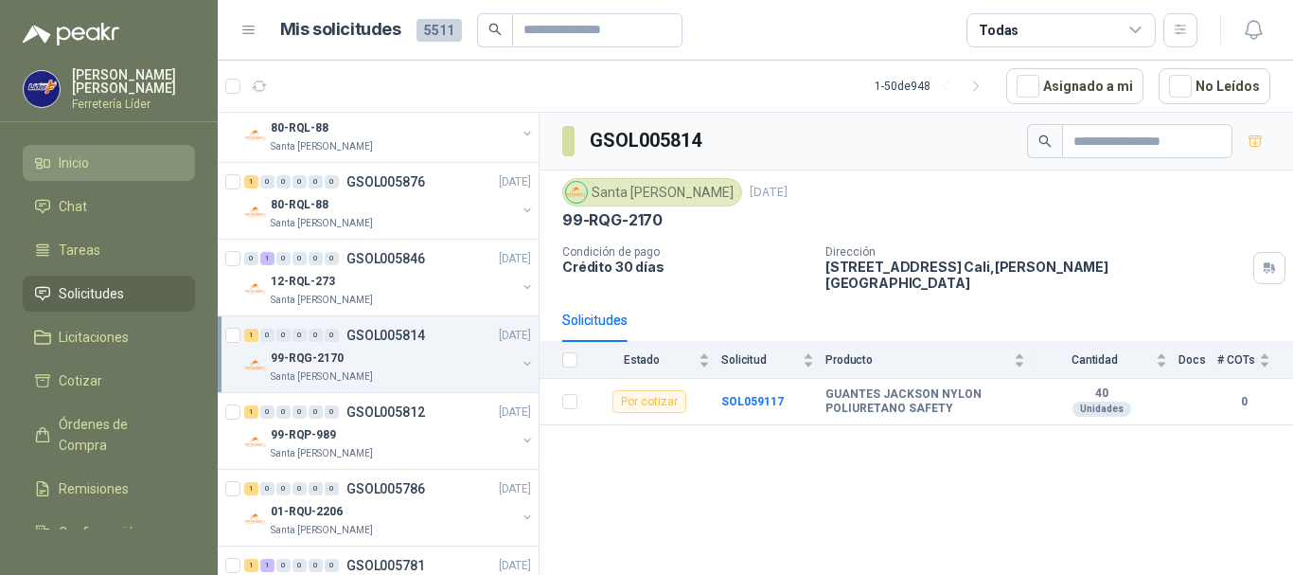
click at [124, 169] on li "Inicio" at bounding box center [109, 162] width 150 height 21
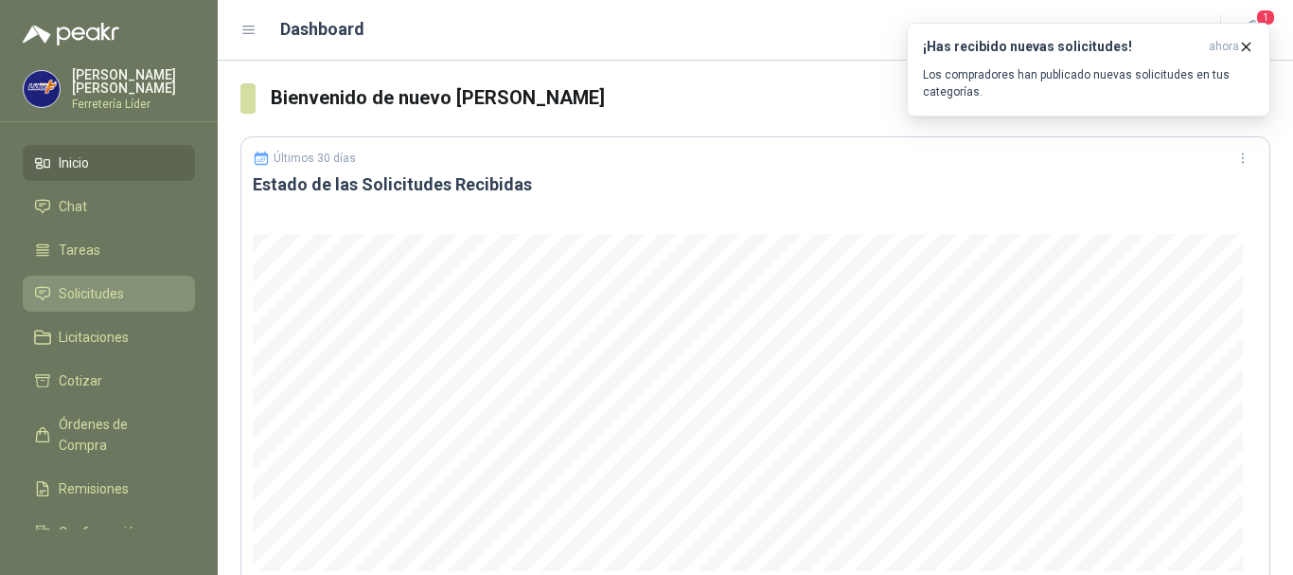
click at [100, 301] on span "Solicitudes" at bounding box center [91, 293] width 65 height 21
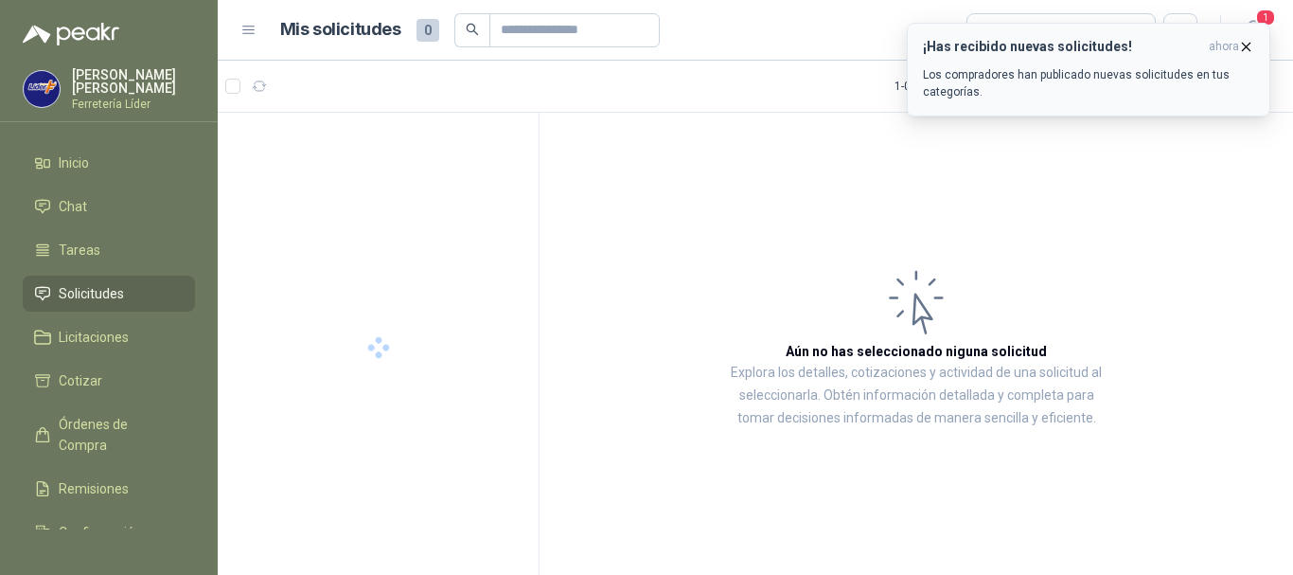
click at [1246, 51] on icon "button" at bounding box center [1246, 47] width 16 height 16
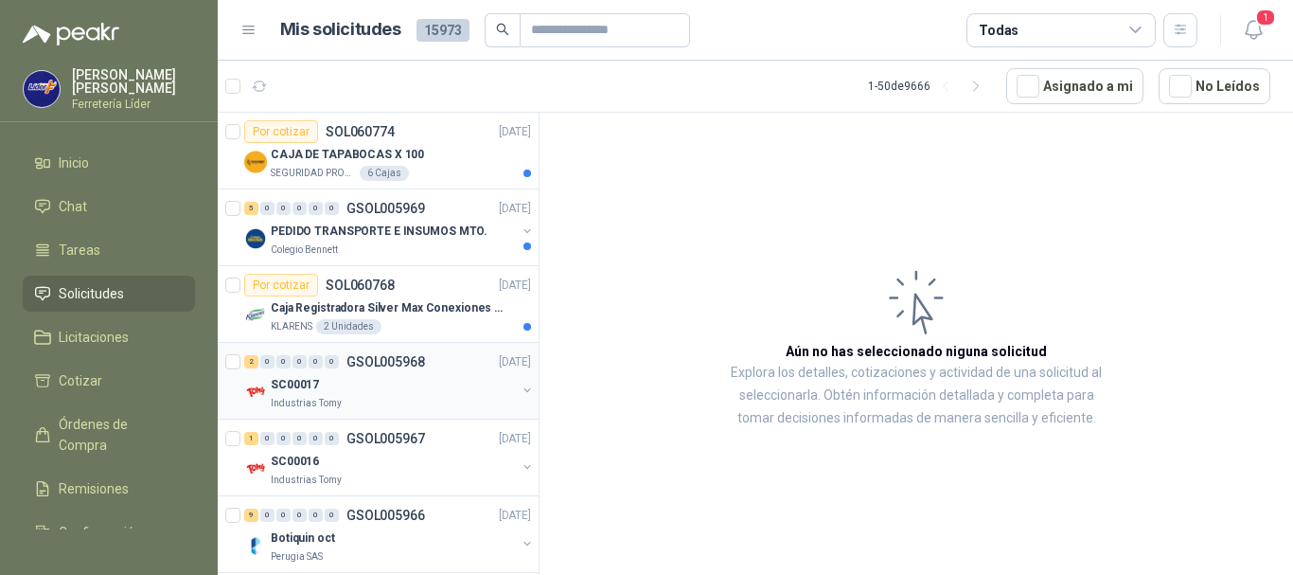
click at [430, 379] on div "SC00017" at bounding box center [393, 384] width 245 height 23
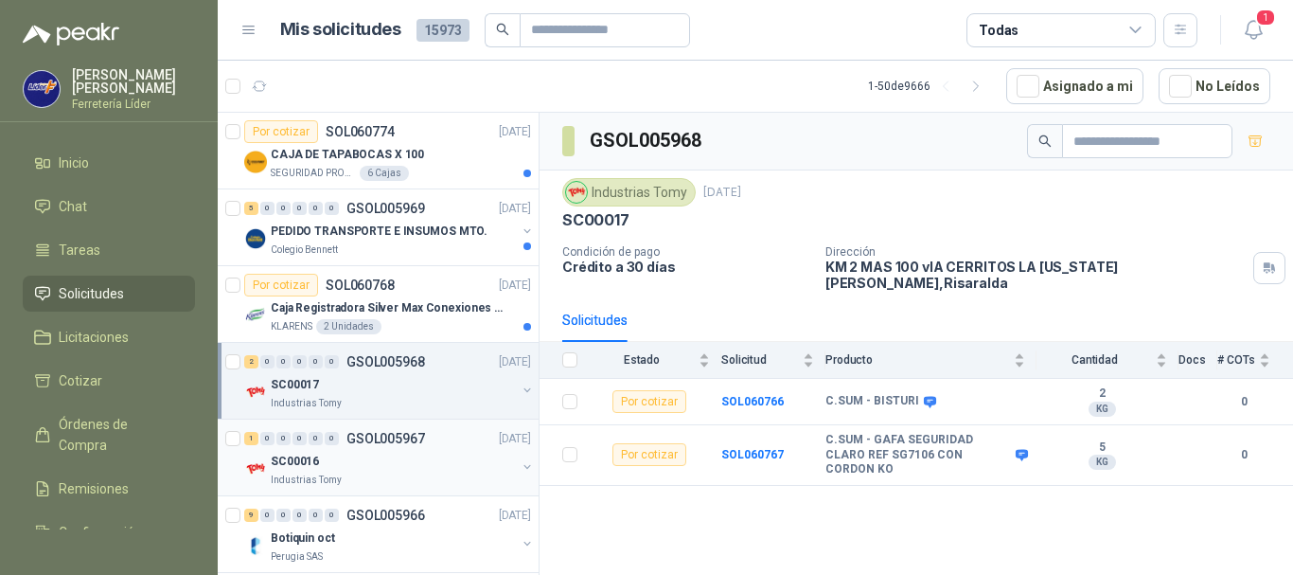
click at [396, 466] on div "SC00016" at bounding box center [393, 461] width 245 height 23
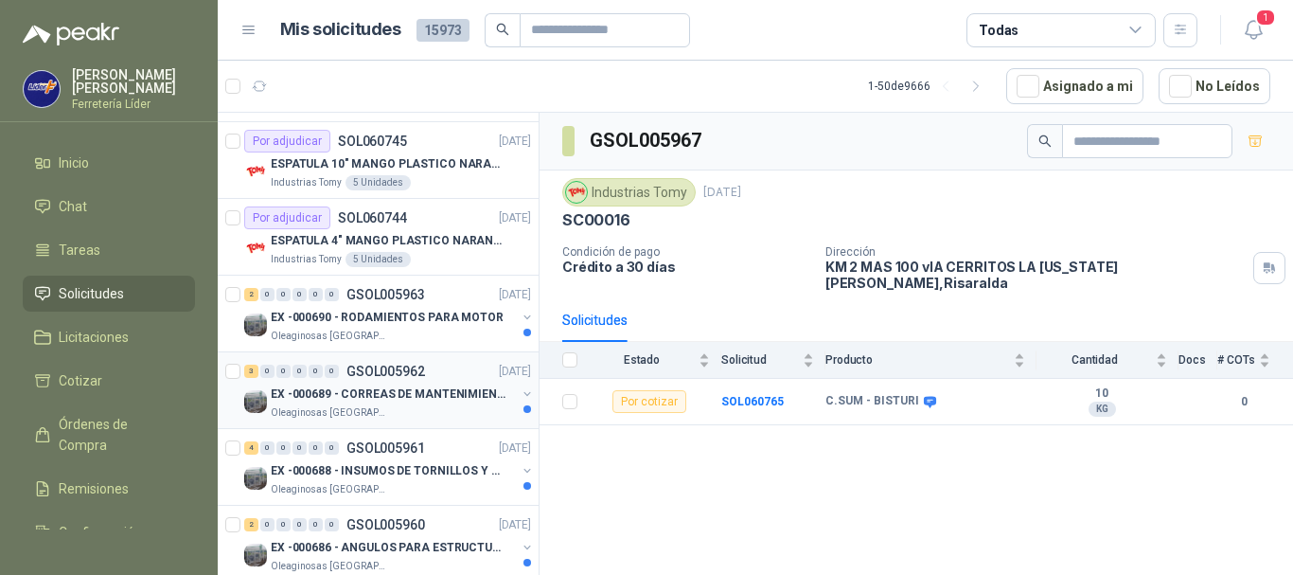
scroll to position [852, 0]
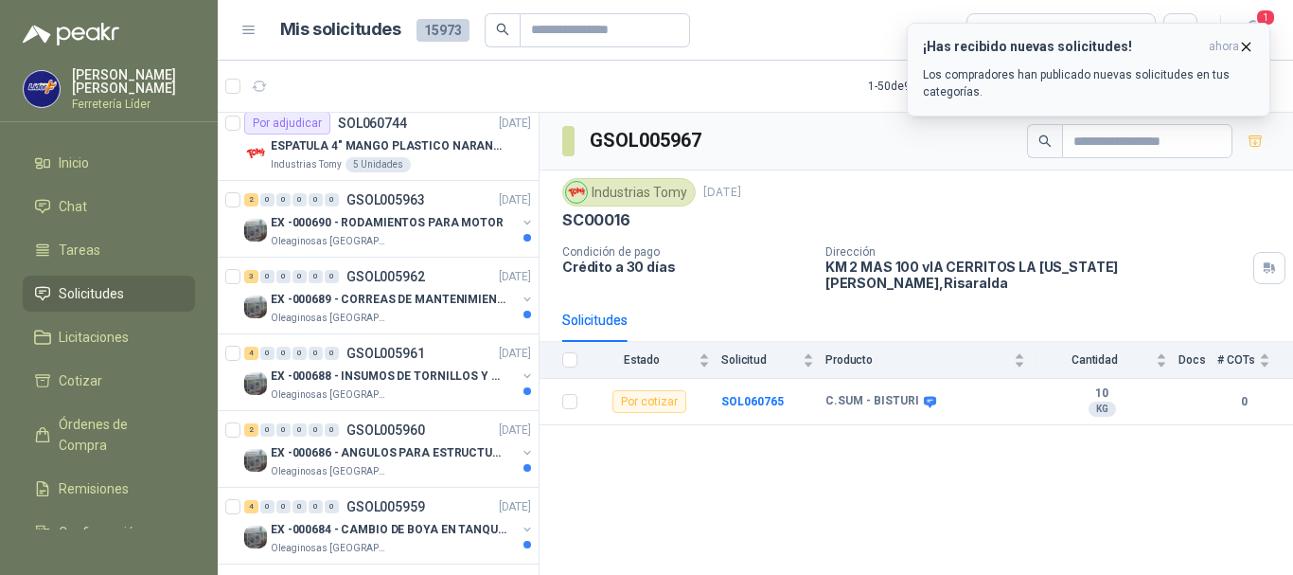
click at [1251, 43] on icon "button" at bounding box center [1247, 47] width 8 height 8
click at [1238, 48] on icon "button" at bounding box center [1246, 47] width 16 height 16
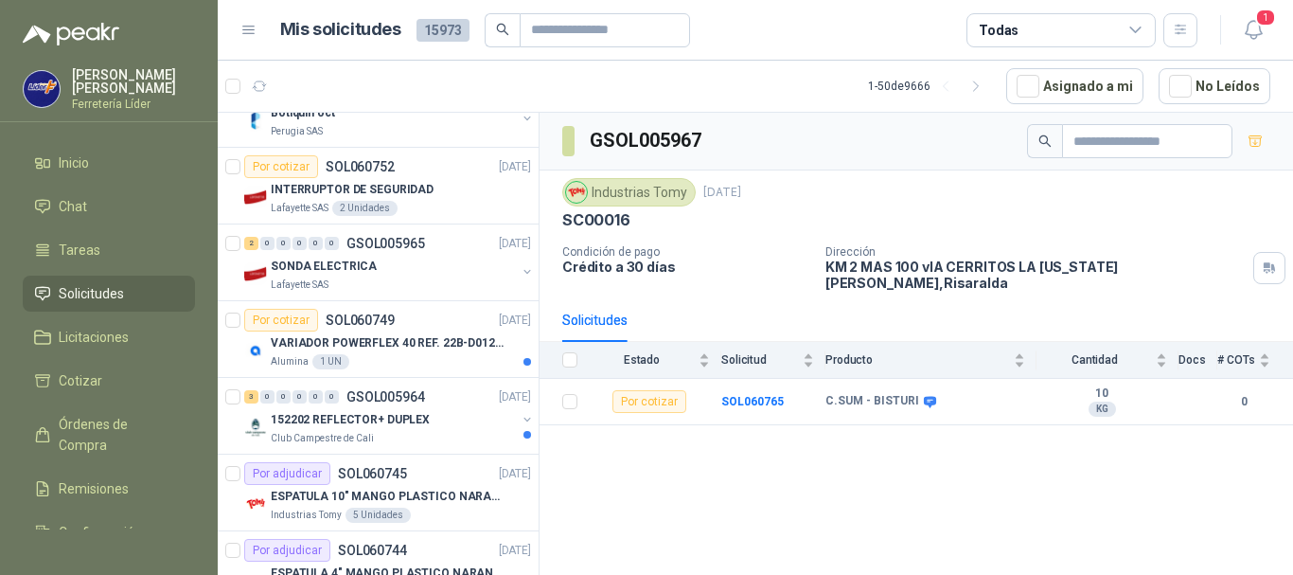
scroll to position [379, 0]
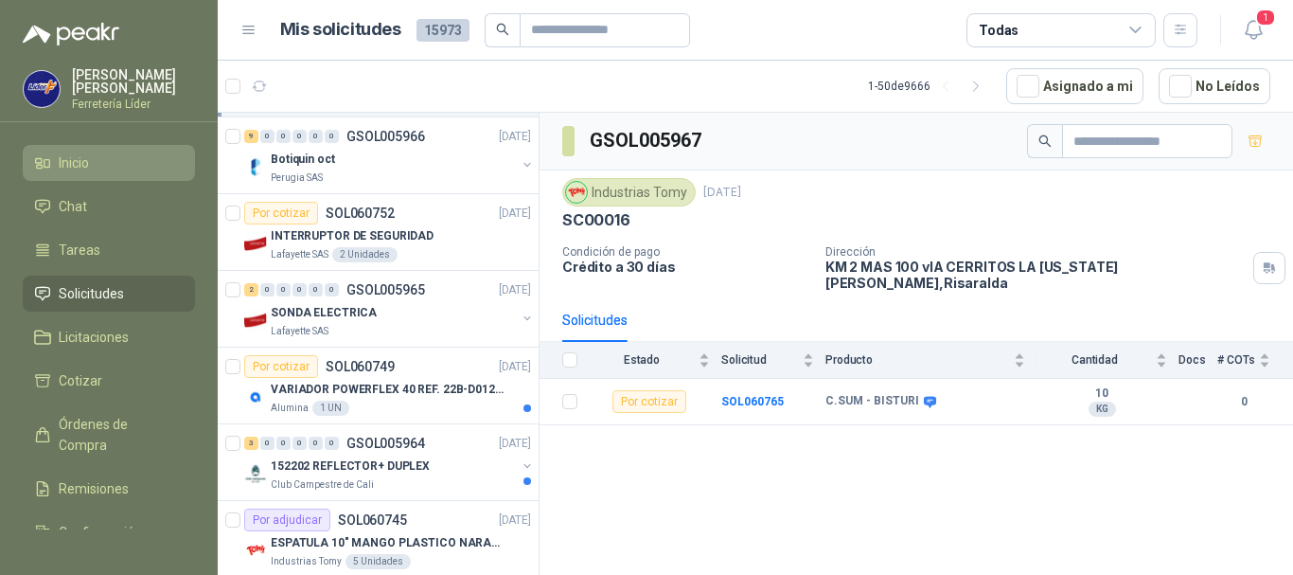
click at [81, 153] on span "Inicio" at bounding box center [74, 162] width 30 height 21
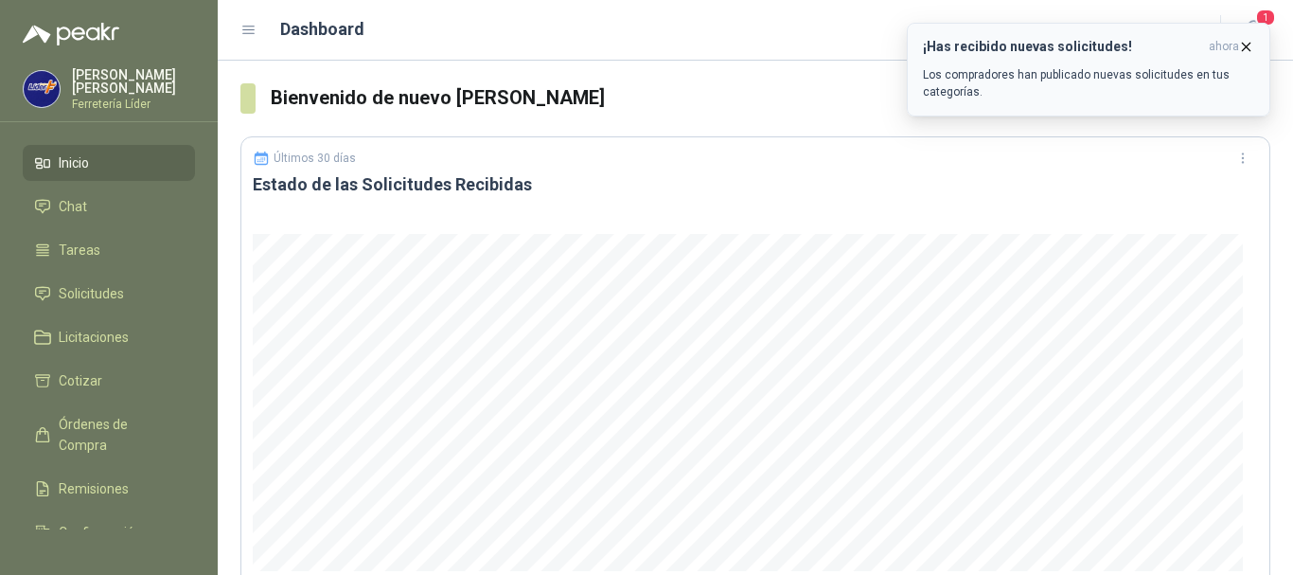
click at [1245, 46] on icon "button" at bounding box center [1246, 47] width 16 height 16
click at [1248, 41] on icon "button" at bounding box center [1246, 47] width 16 height 16
